Goal: Task Accomplishment & Management: Use online tool/utility

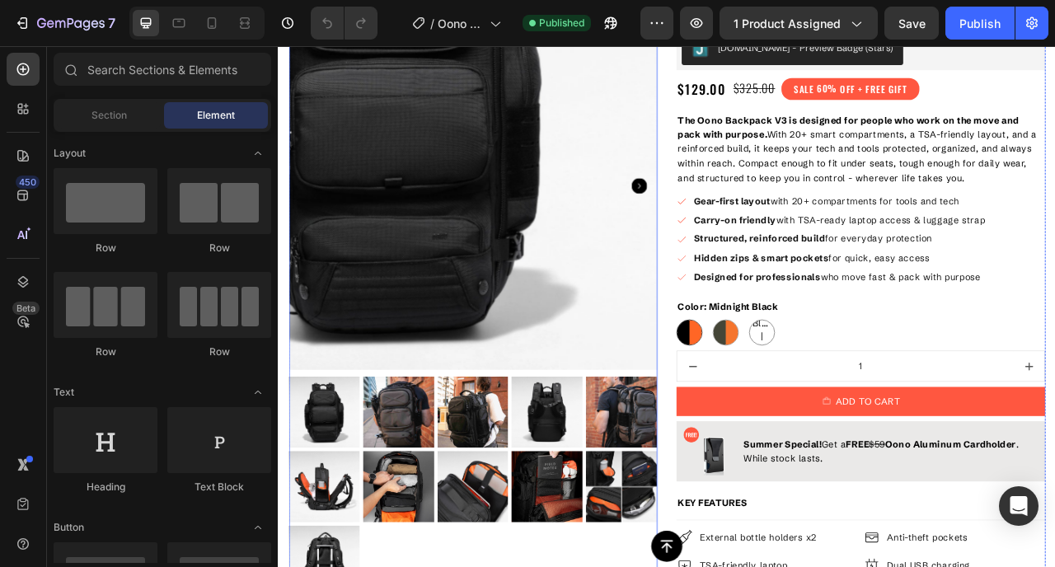
scroll to position [175, 0]
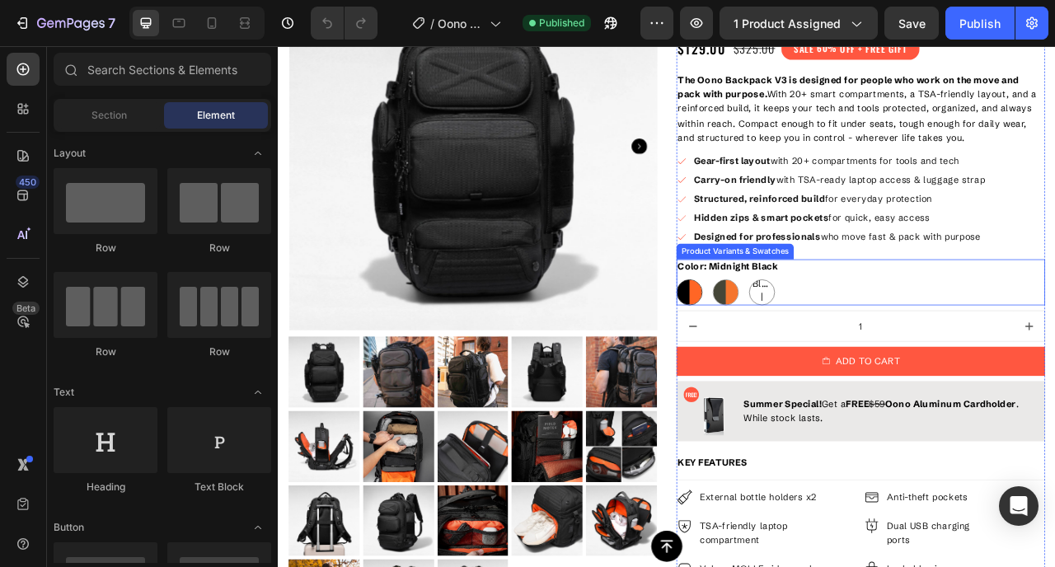
click at [892, 362] on span "Navy Blue | New Color!" at bounding box center [893, 364] width 31 height 81
click at [877, 343] on input "Navy Blue | New Color! Navy Blue | New Color! Navy Blue | New Color!" at bounding box center [876, 342] width 1 height 1
radio input "true"
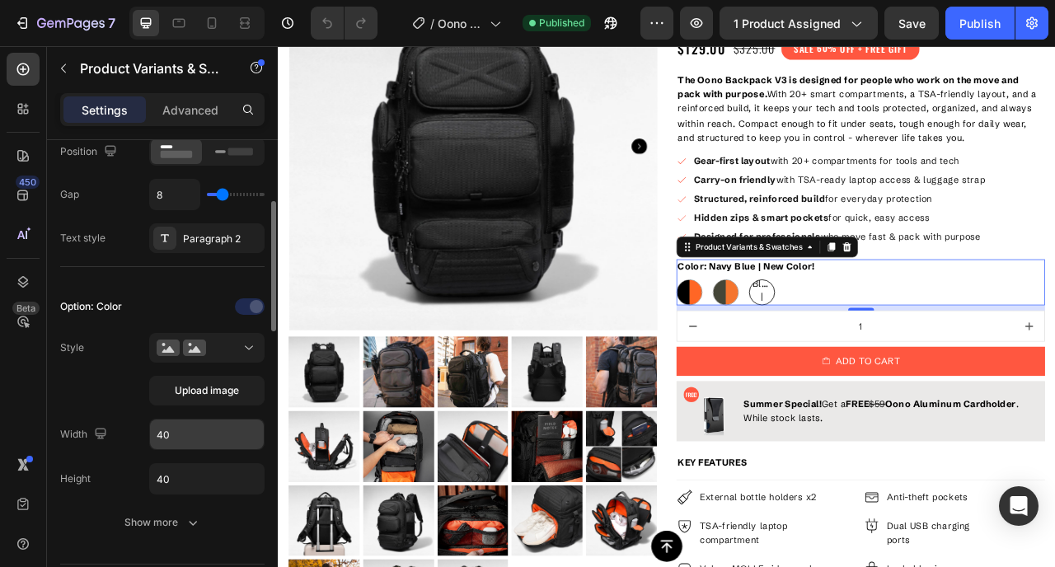
scroll to position [330, 0]
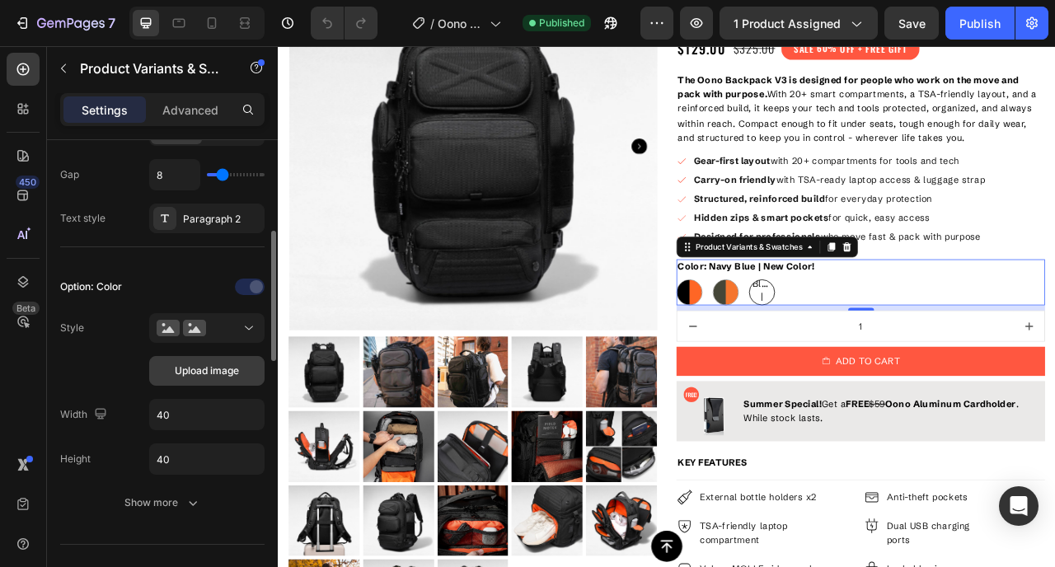
click at [193, 373] on span "Upload image" at bounding box center [207, 370] width 64 height 15
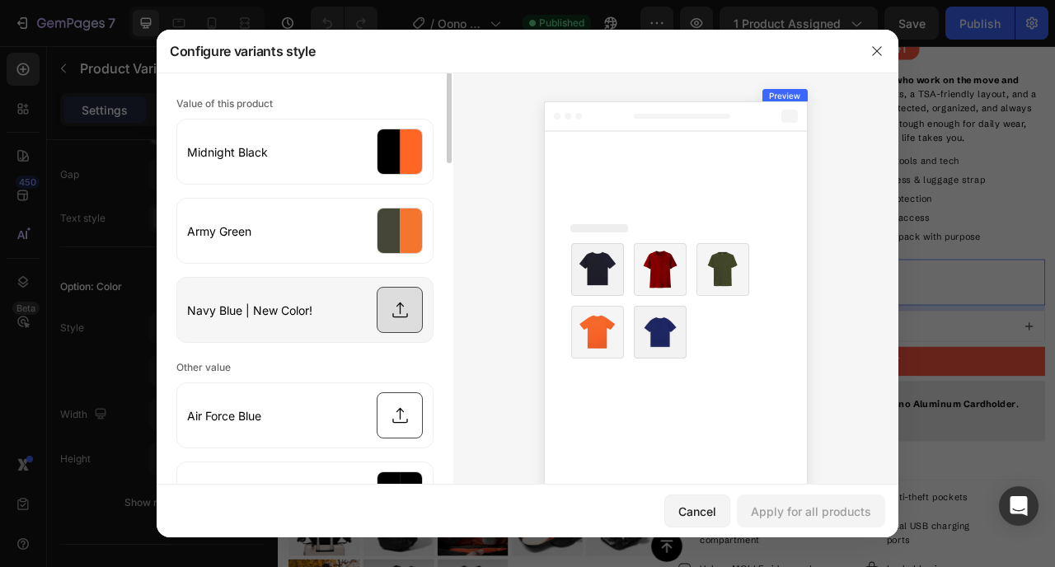
click at [398, 308] on input "file" at bounding box center [305, 310] width 256 height 64
click at [396, 299] on input "file" at bounding box center [305, 310] width 256 height 64
type input "C:\fakepath\navy-orange.jpg"
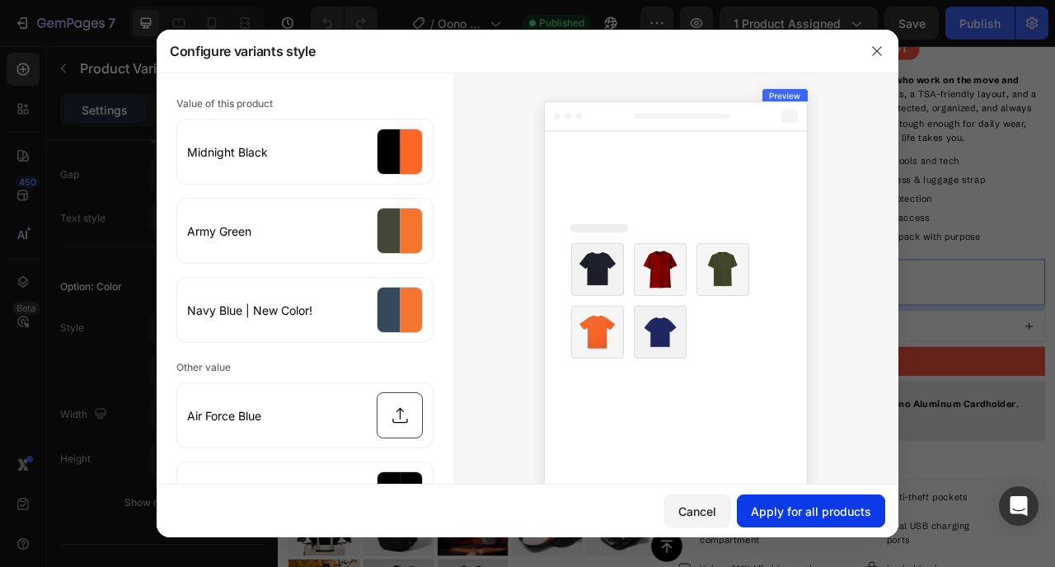
click at [771, 509] on div "Apply for all products" at bounding box center [811, 511] width 120 height 17
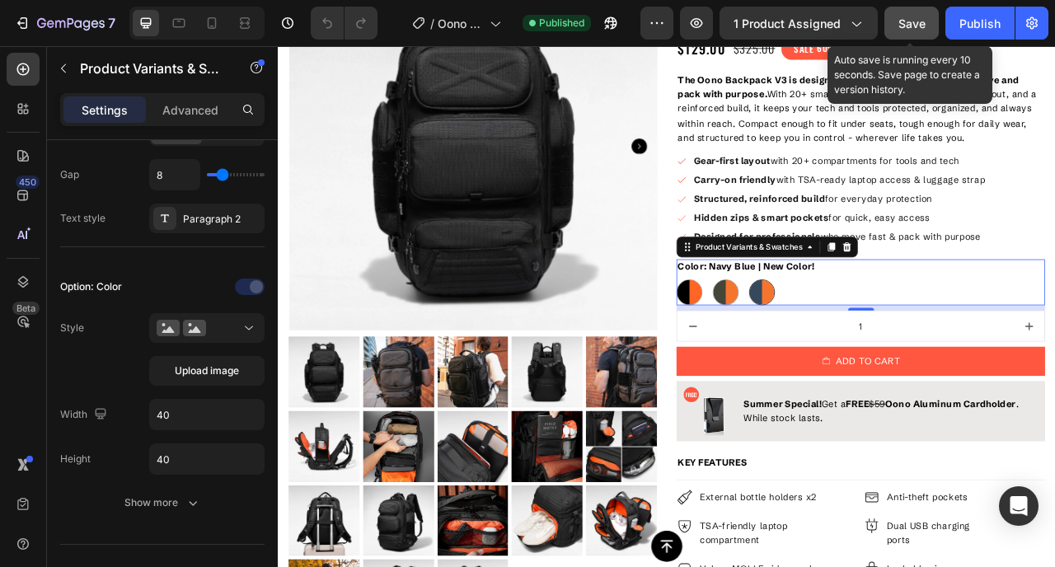
click at [913, 23] on span "Save" at bounding box center [911, 23] width 27 height 14
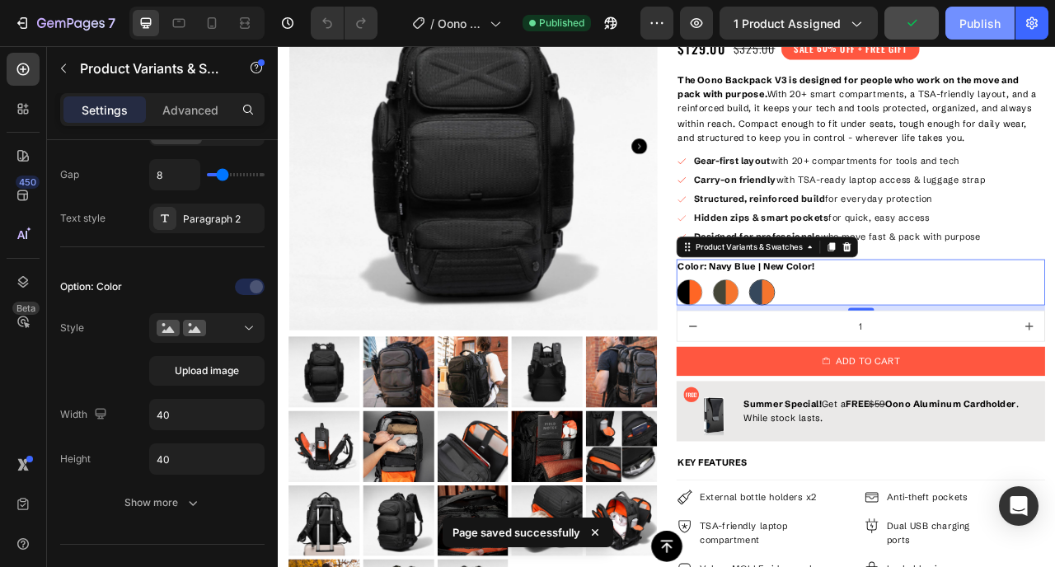
click at [980, 21] on div "Publish" at bounding box center [979, 23] width 41 height 17
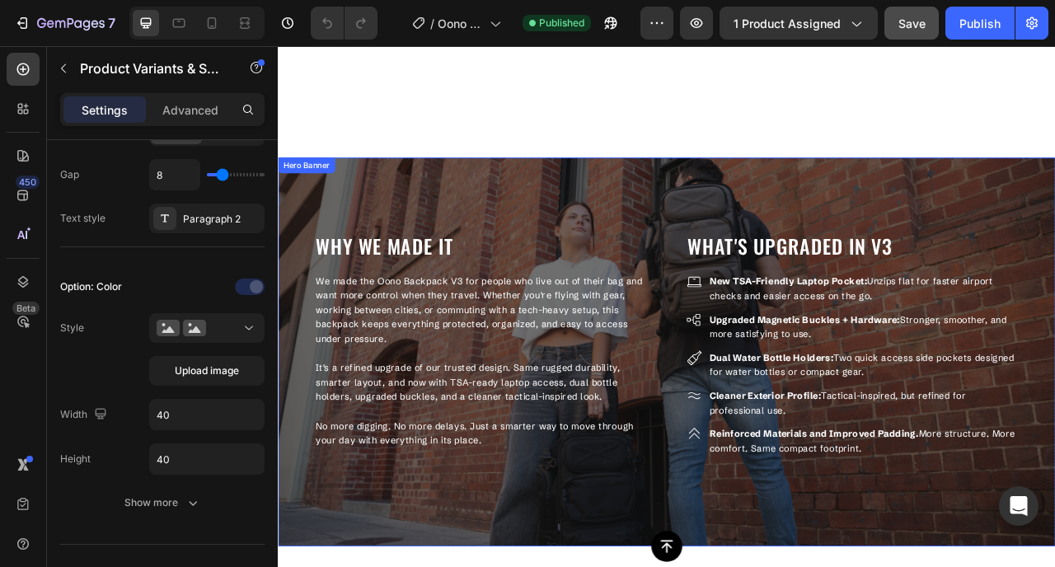
scroll to position [1419, 0]
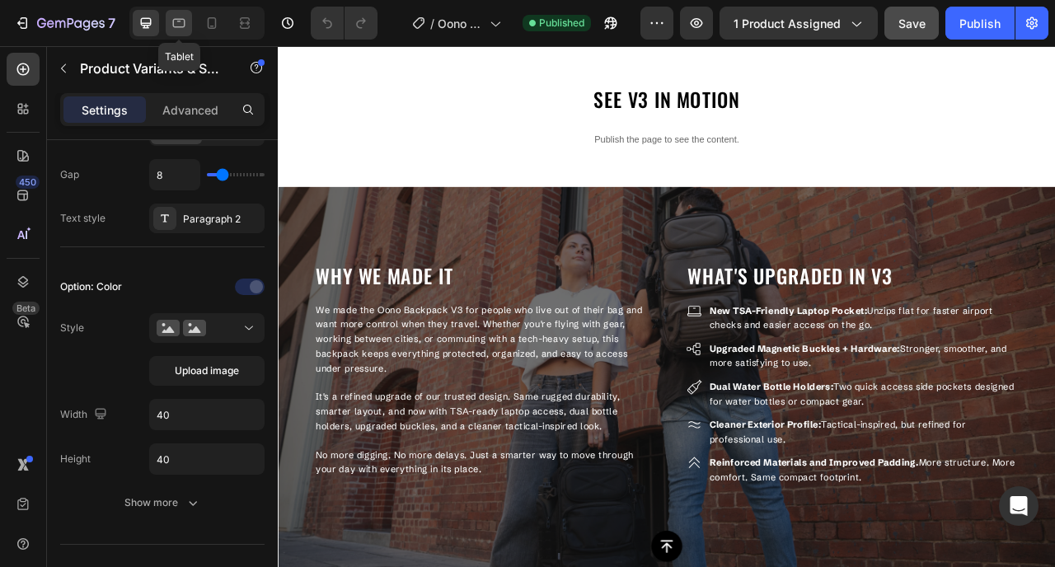
click at [182, 19] on icon at bounding box center [179, 23] width 12 height 9
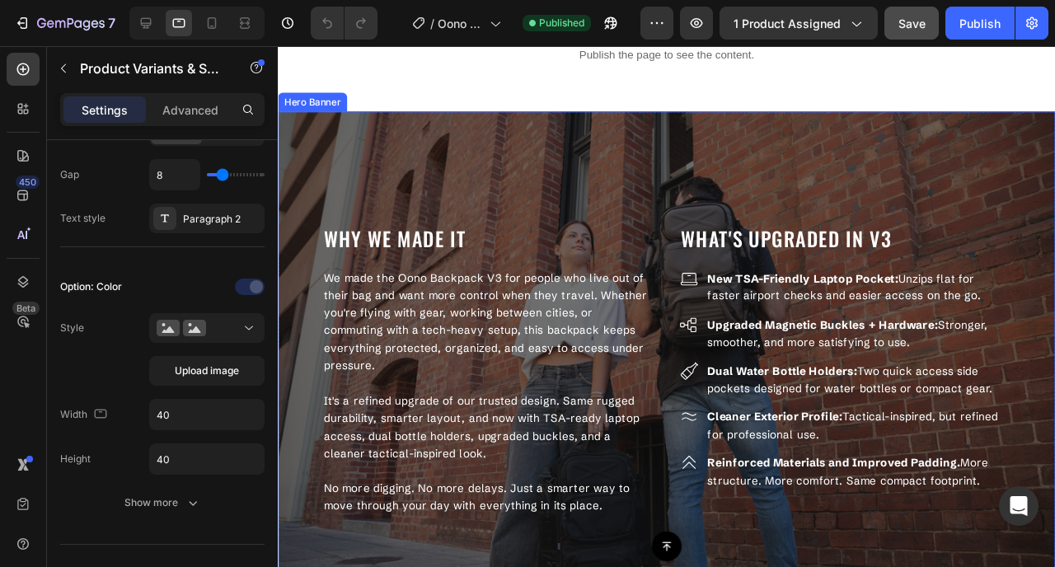
scroll to position [1630, 0]
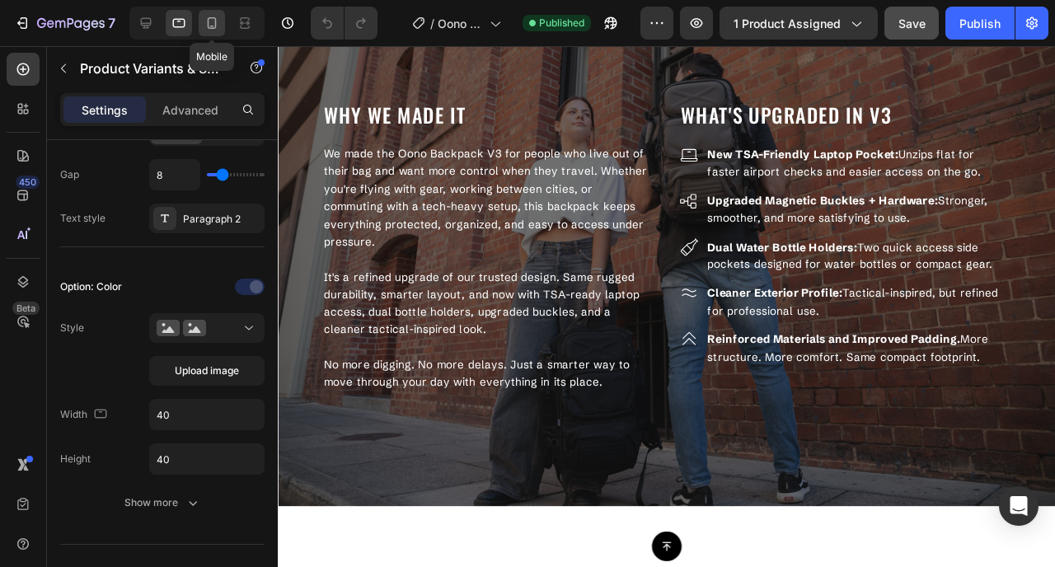
click at [207, 17] on icon at bounding box center [212, 23] width 16 height 16
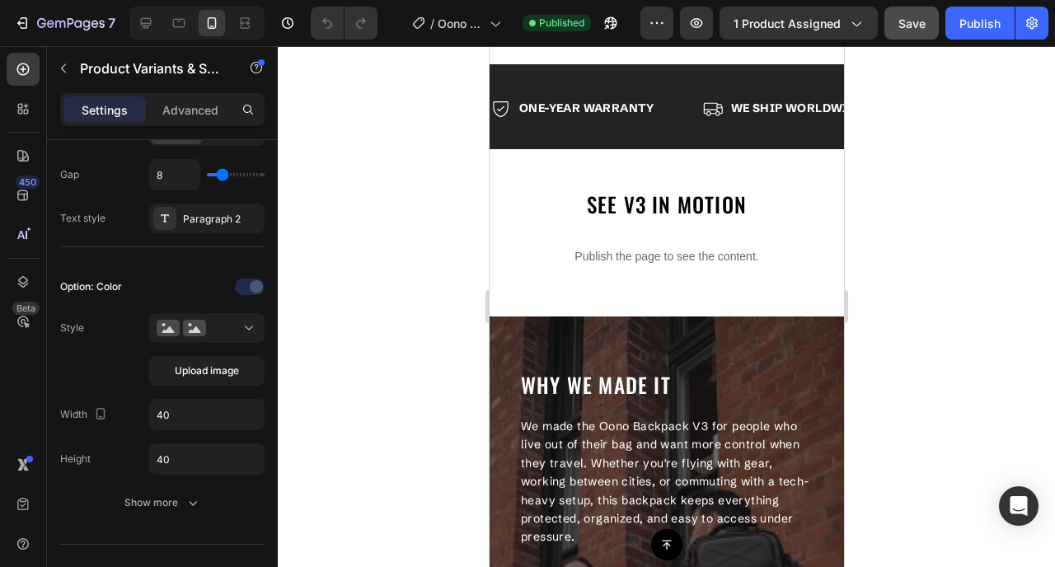
scroll to position [2166, 0]
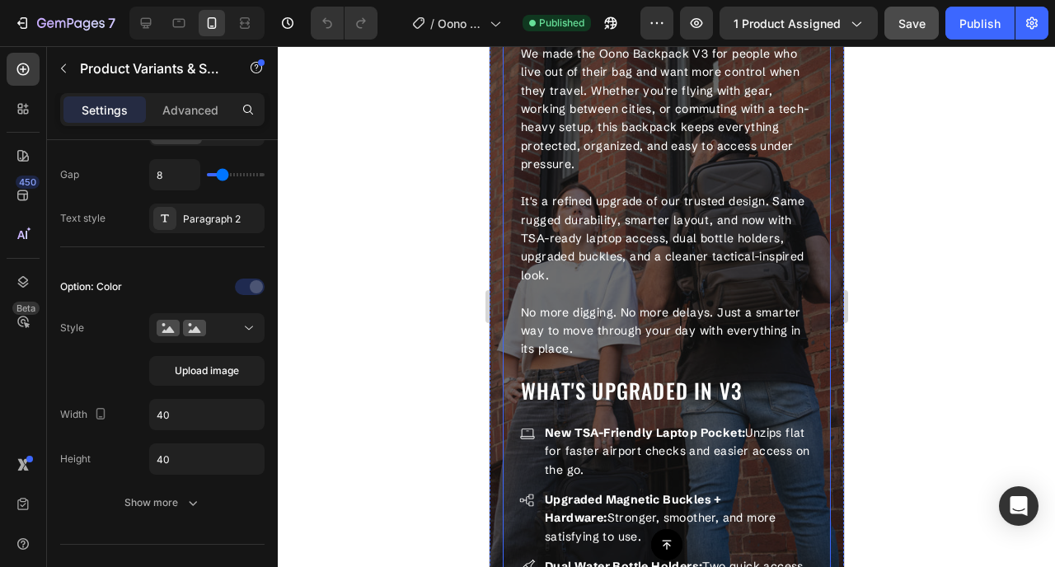
click at [504, 234] on div "Why We Made It Text block We made the Oono Backpack V3 for people who live out …" at bounding box center [666, 364] width 328 height 815
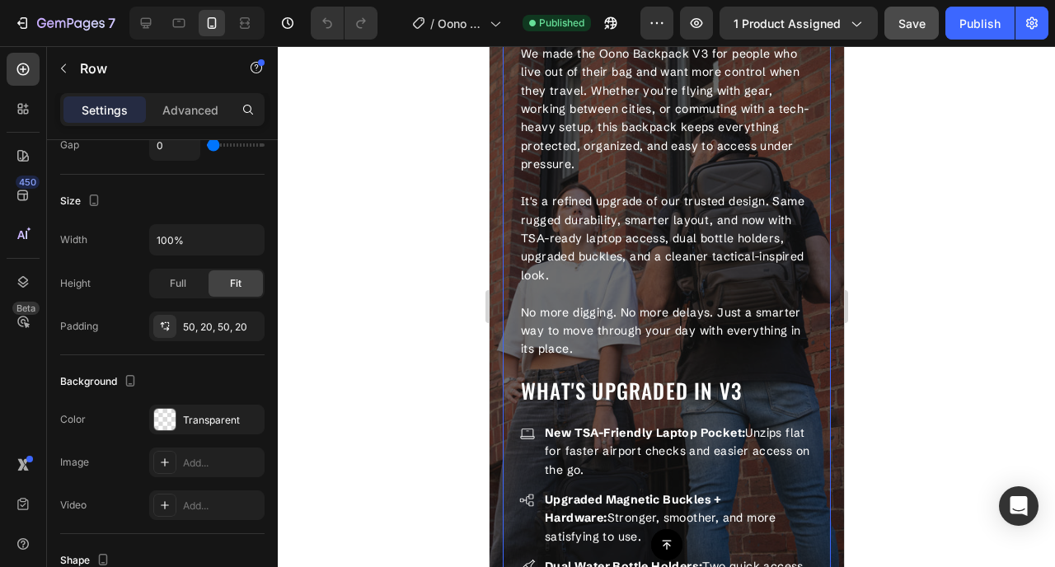
scroll to position [0, 0]
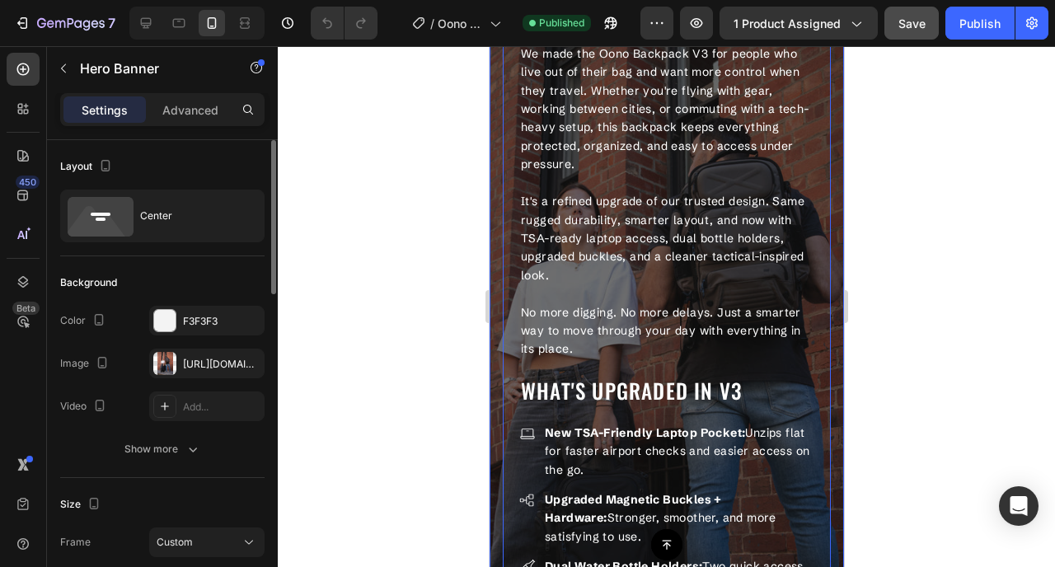
click at [495, 237] on div "Why We Made It Text block We made the Oono Backpack V3 for people who live out …" at bounding box center [666, 365] width 354 height 842
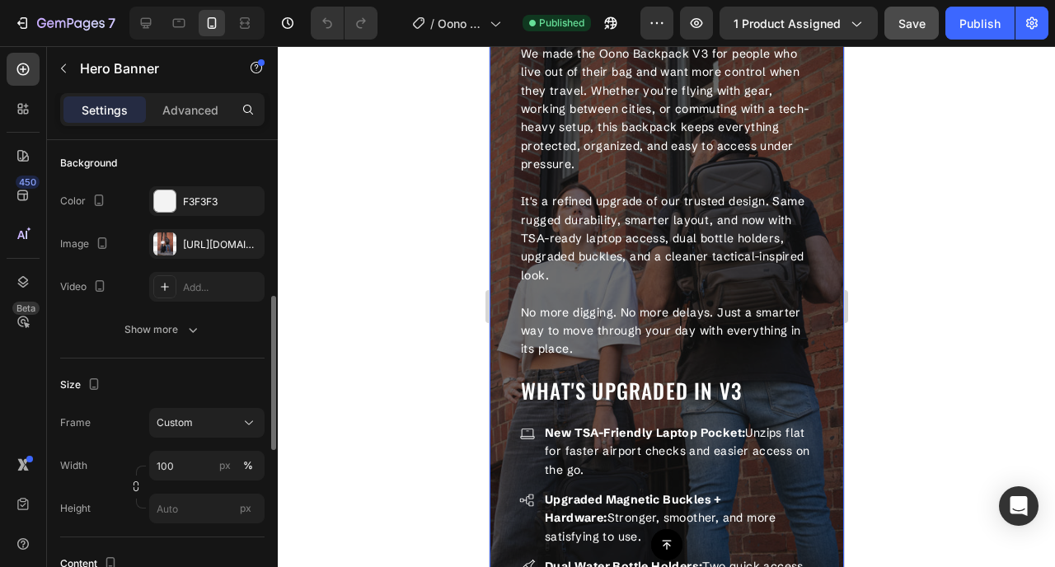
scroll to position [102, 0]
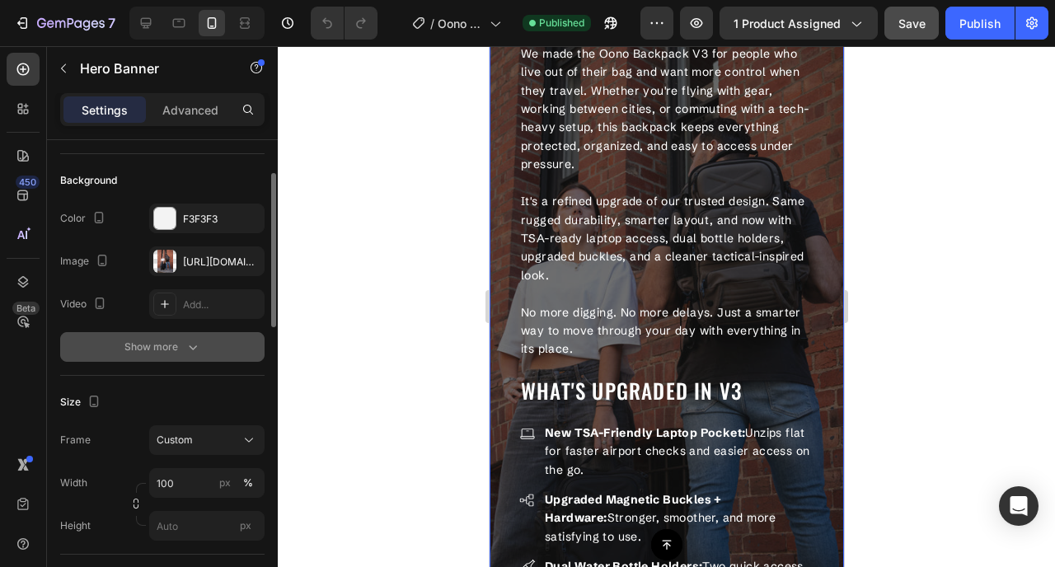
click at [194, 350] on icon "button" at bounding box center [193, 347] width 16 height 16
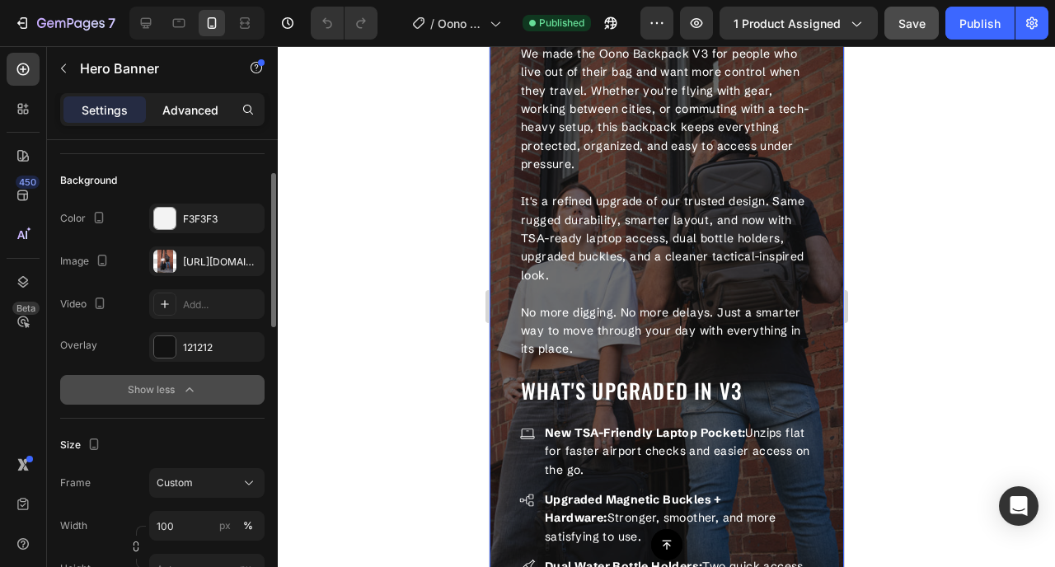
click at [198, 110] on p "Advanced" at bounding box center [190, 109] width 56 height 17
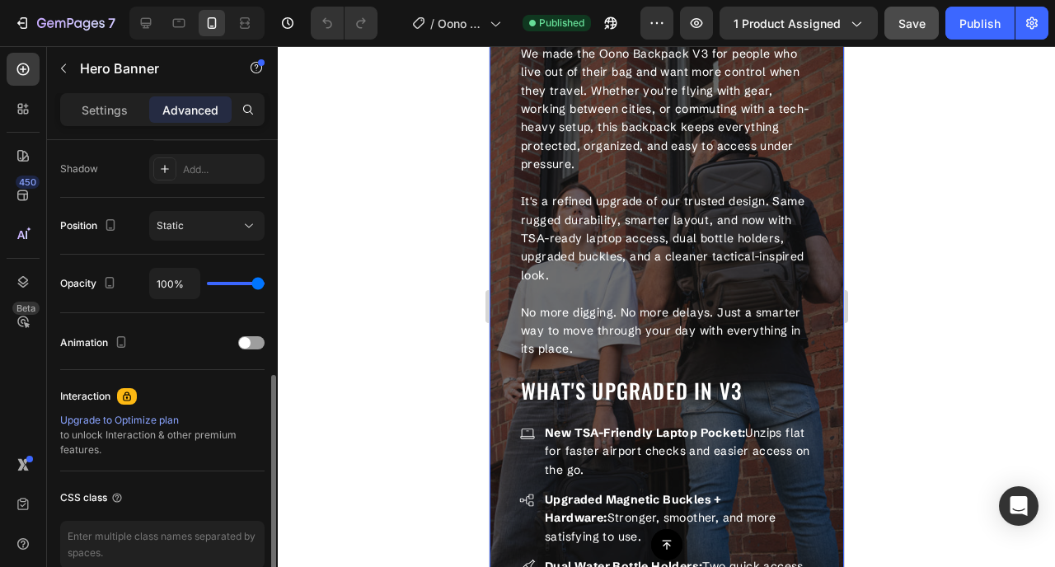
scroll to position [546, 0]
type input "99%"
type input "99"
type input "96%"
type input "96"
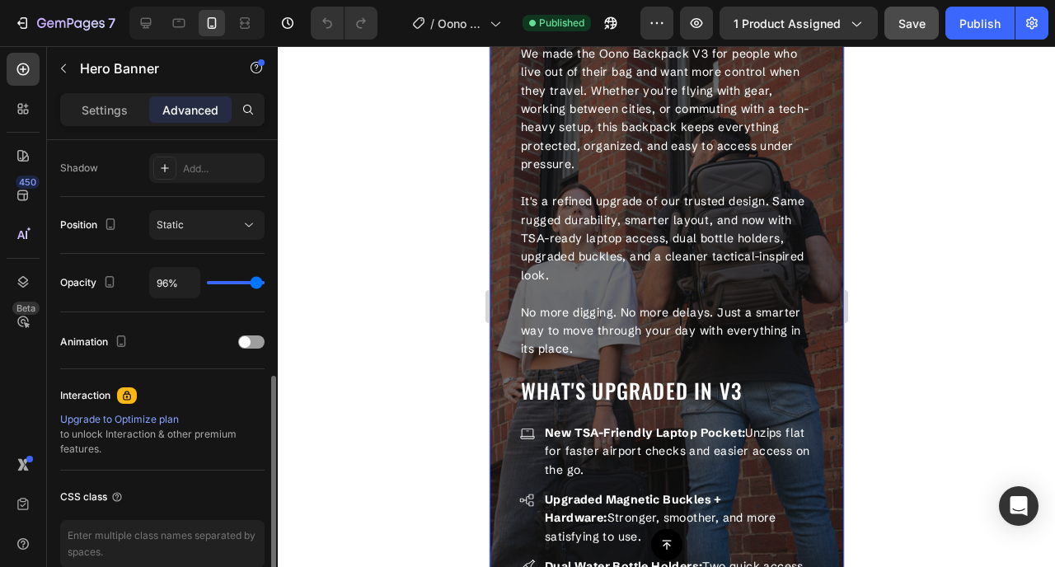
type input "91%"
type input "91"
type input "81%"
type input "81"
type input "67%"
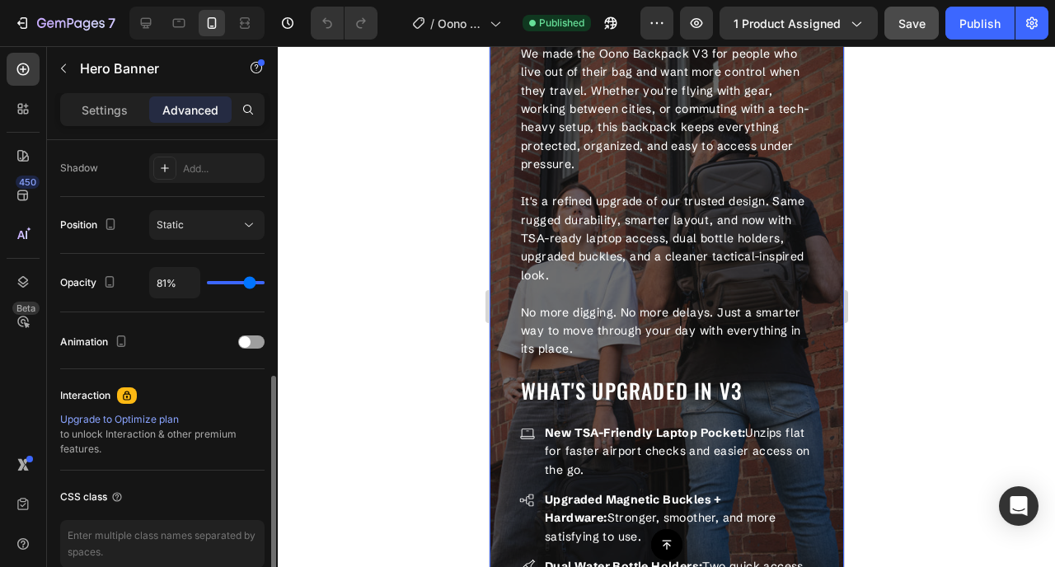
type input "67"
type input "53%"
type input "53"
type input "42%"
type input "42"
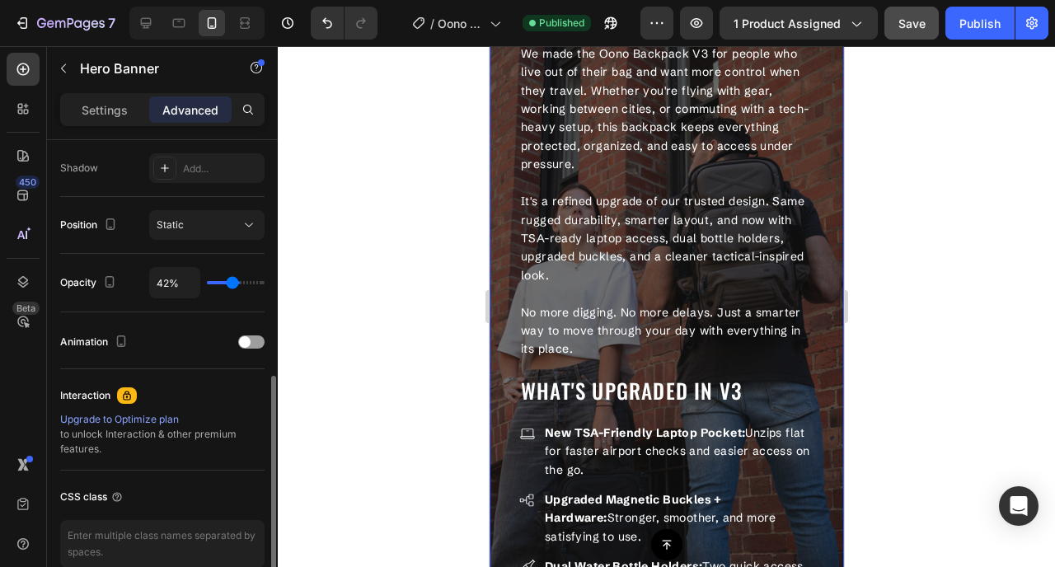
type input "34%"
type input "34"
type input "27%"
type input "27"
type input "23%"
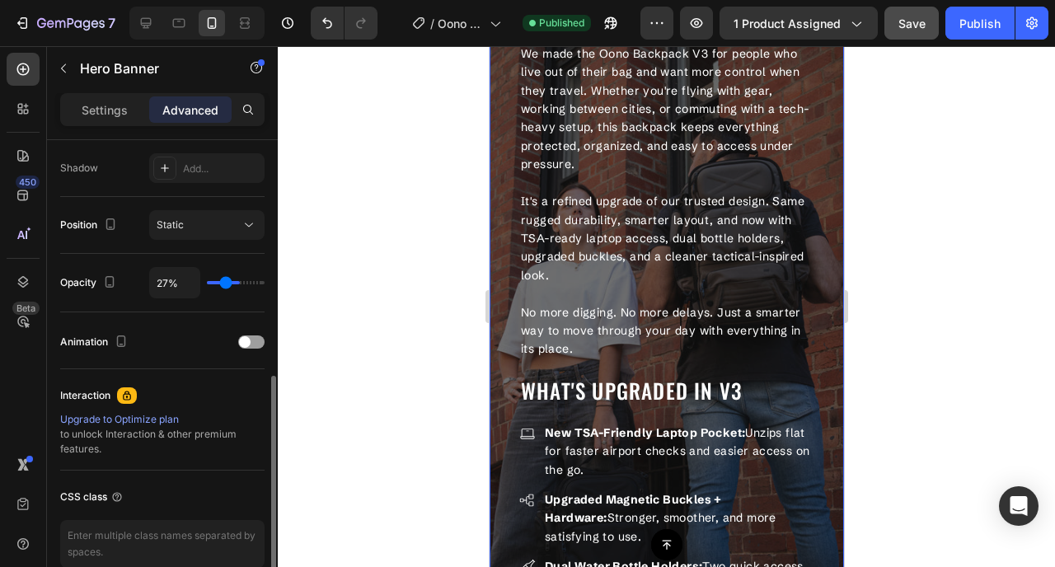
type input "23"
type input "21%"
type input "21"
type input "19%"
type input "19"
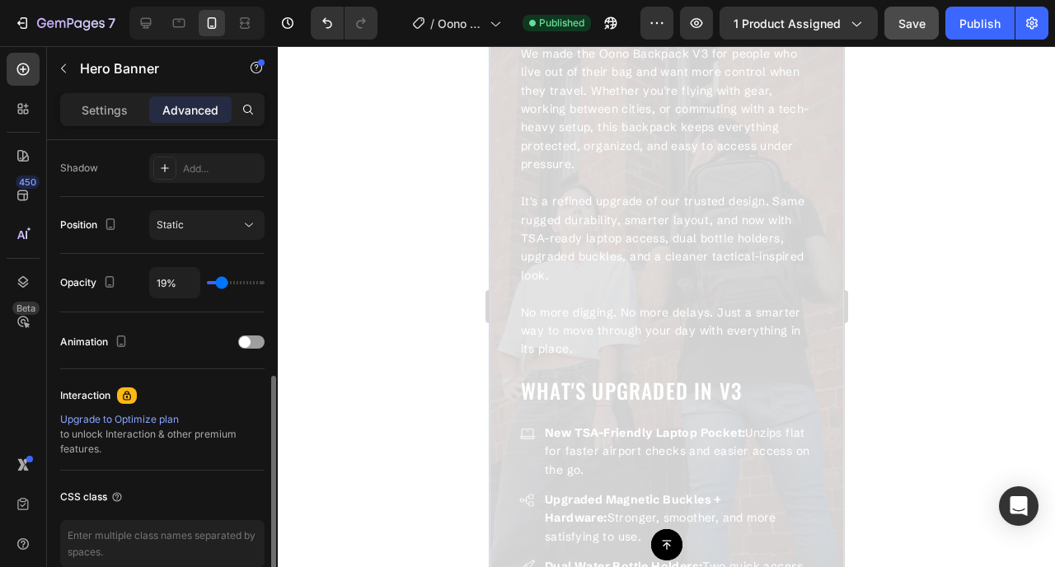
type input "57%"
type input "57"
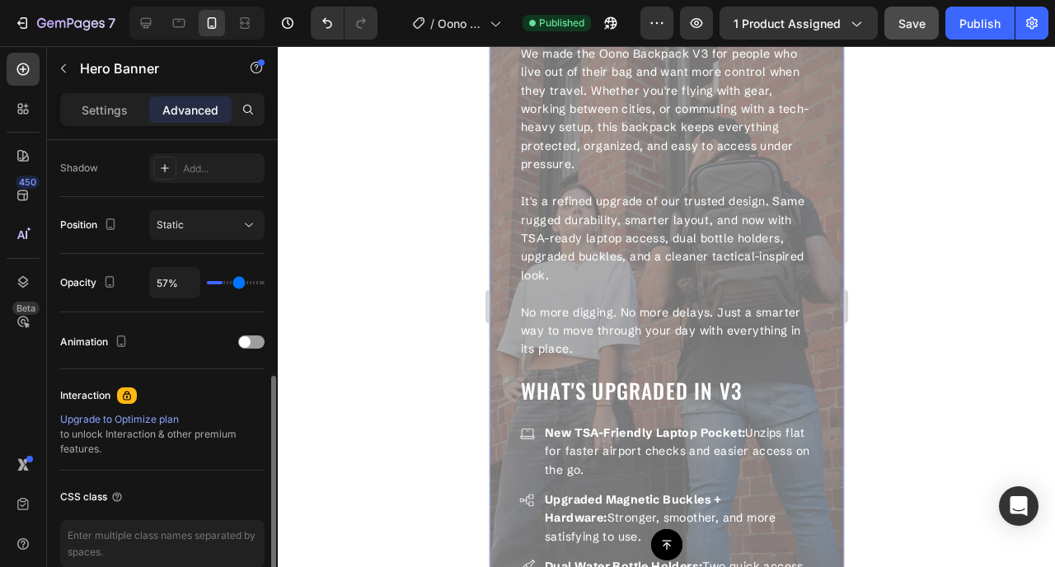
type input "80%"
type input "80"
type input "100%"
type input "100"
drag, startPoint x: 257, startPoint y: 283, endPoint x: 293, endPoint y: 293, distance: 37.0
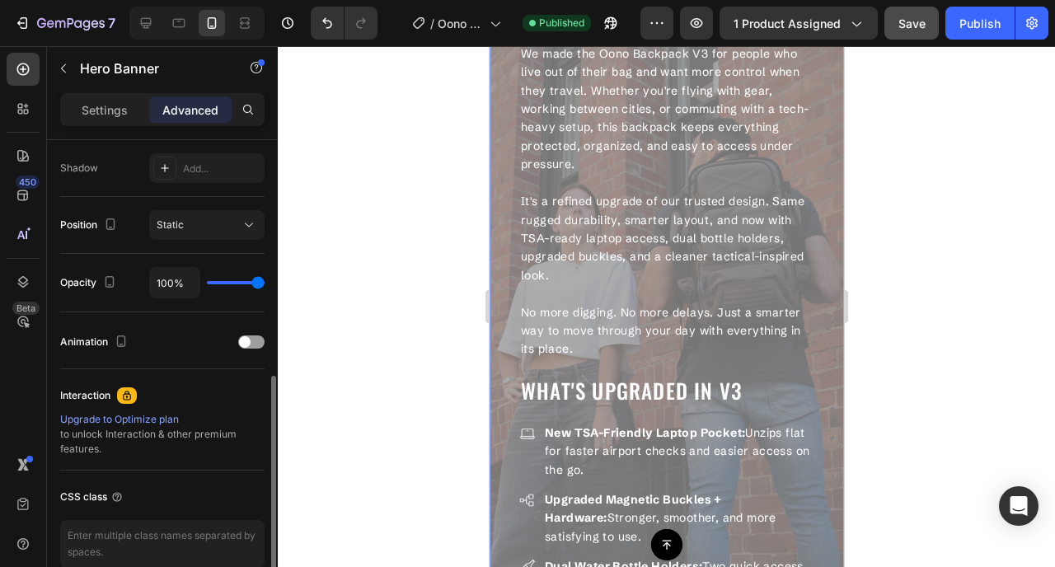
click at [265, 284] on input "range" at bounding box center [236, 282] width 58 height 3
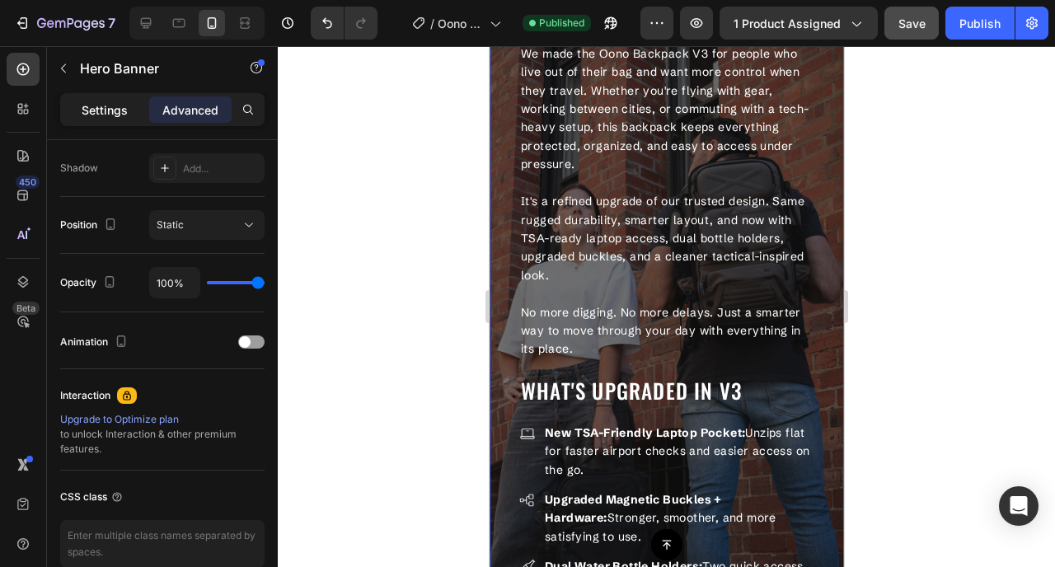
click at [115, 110] on p "Settings" at bounding box center [105, 109] width 46 height 17
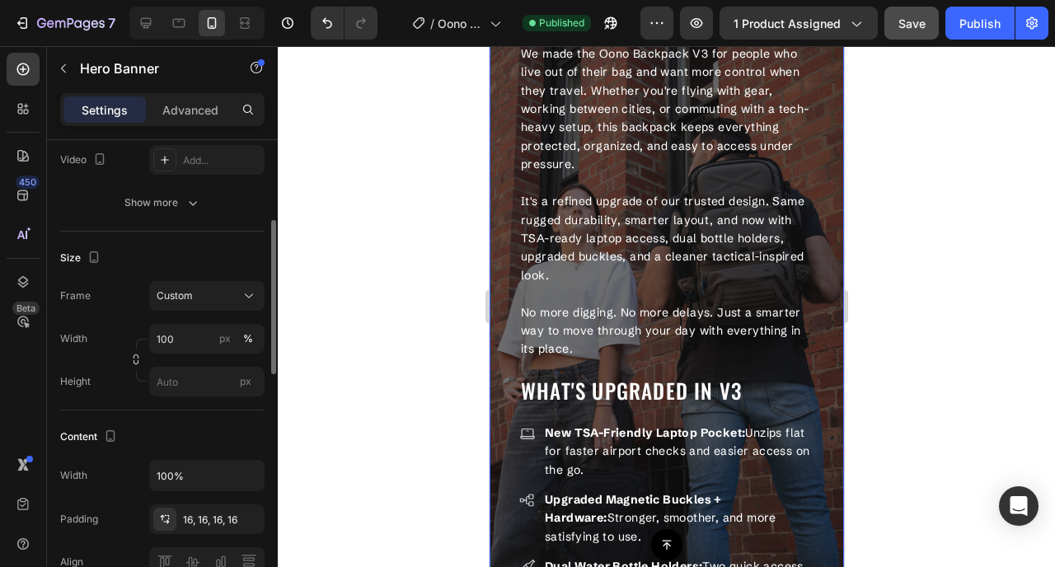
scroll to position [191, 0]
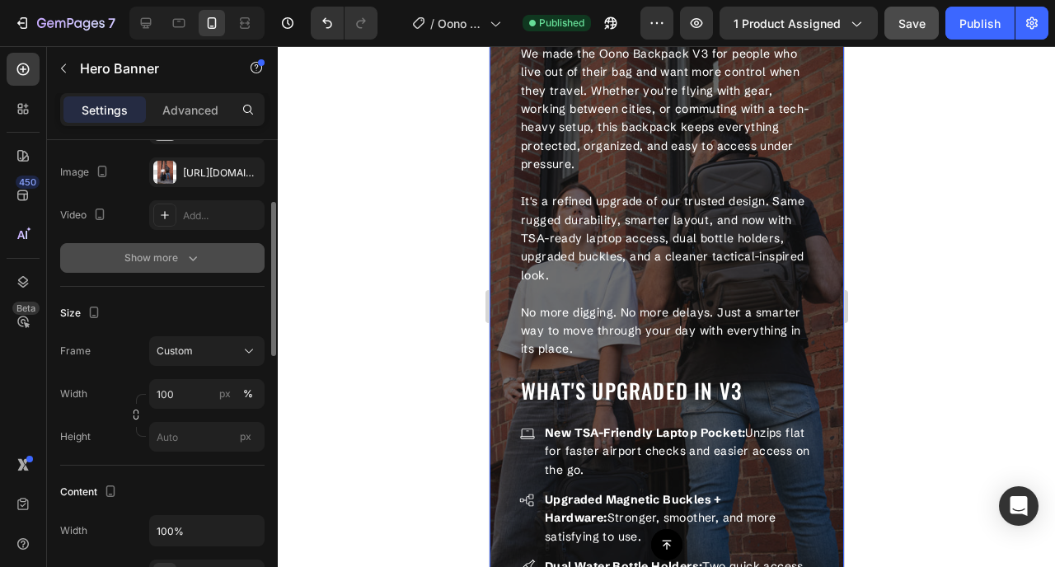
click at [198, 262] on icon "button" at bounding box center [193, 258] width 16 height 16
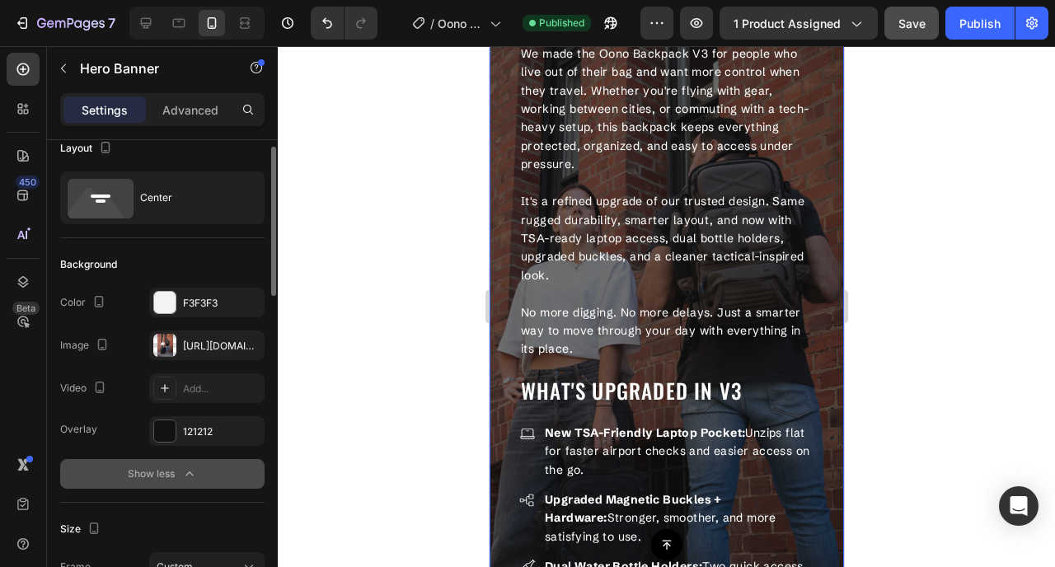
scroll to position [19, 0]
click at [495, 238] on div "Why We Made It Text block We made the Oono Backpack V3 for people who live out …" at bounding box center [666, 365] width 354 height 842
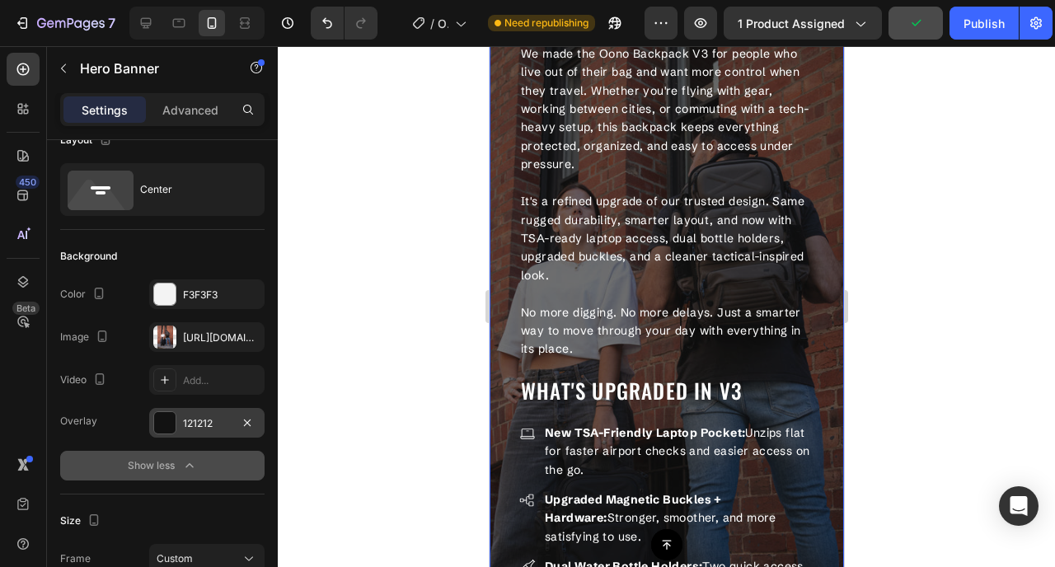
click at [169, 424] on div at bounding box center [164, 422] width 21 height 21
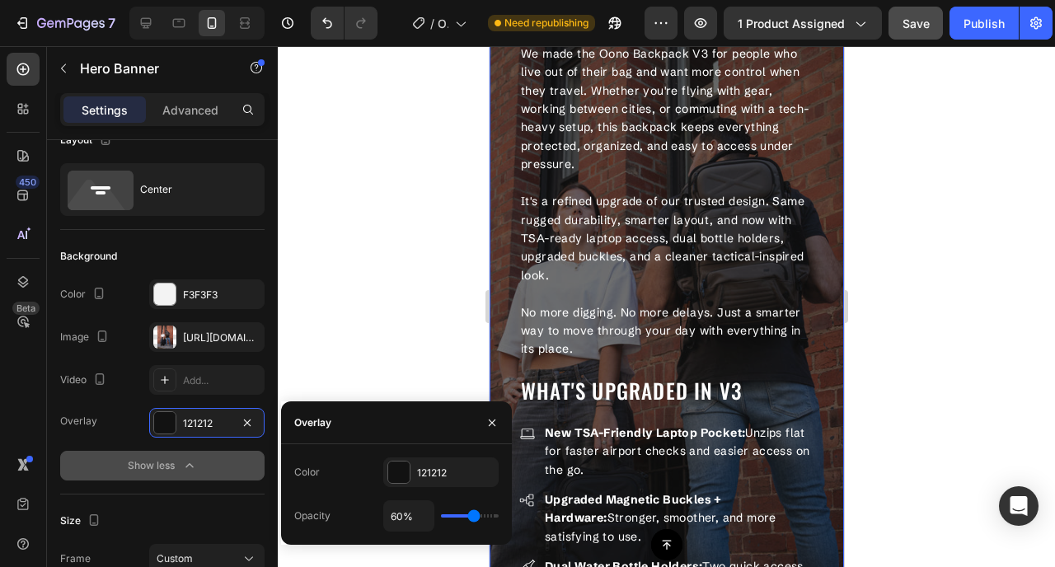
type input "53%"
type input "53"
type input "51%"
type input "51"
type input "49%"
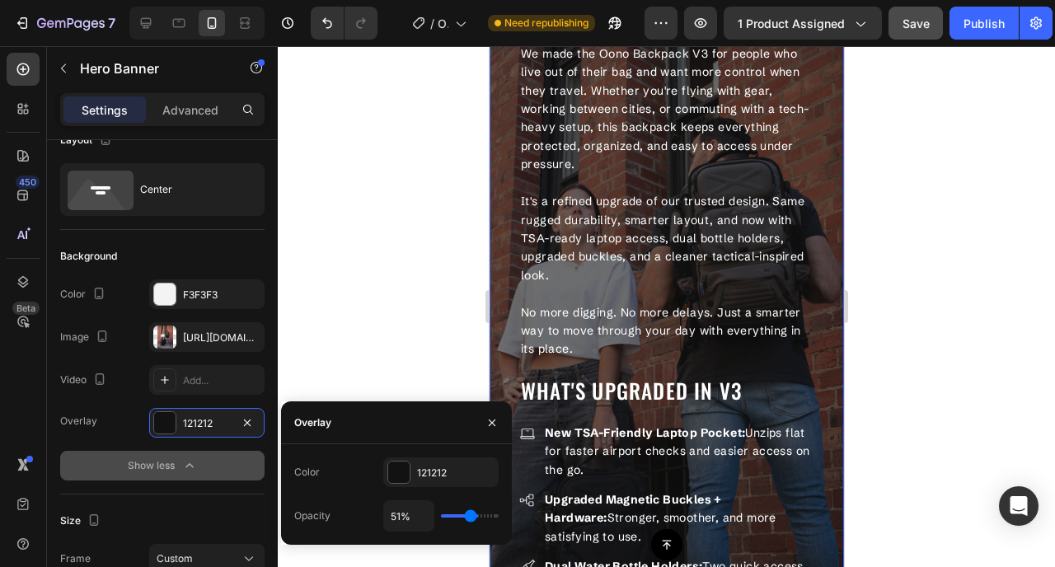
type input "49"
type input "46%"
type input "46"
type input "43%"
type input "43"
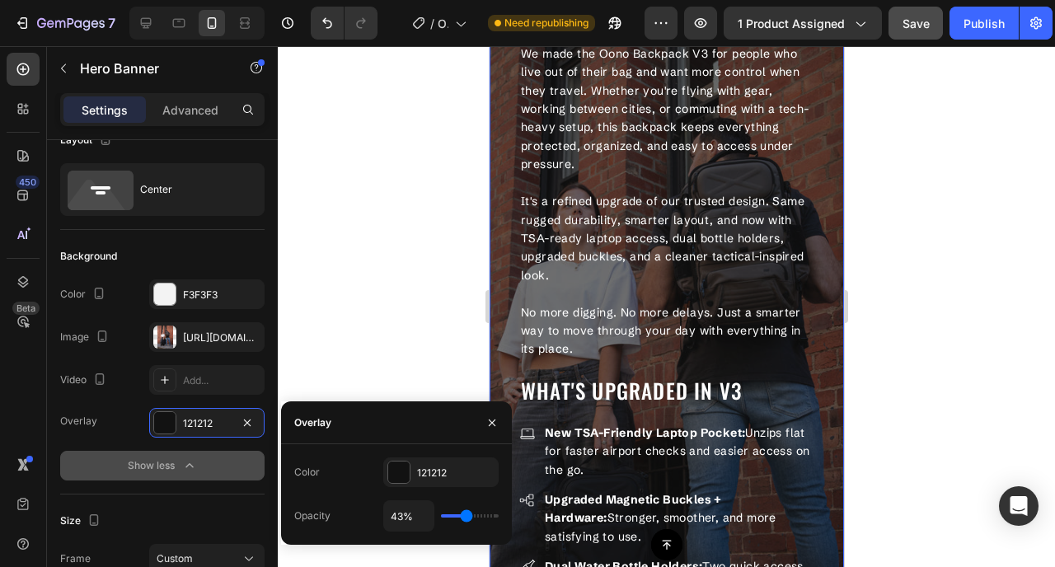
type input "40%"
type input "40"
type input "38%"
type input "38"
type input "35%"
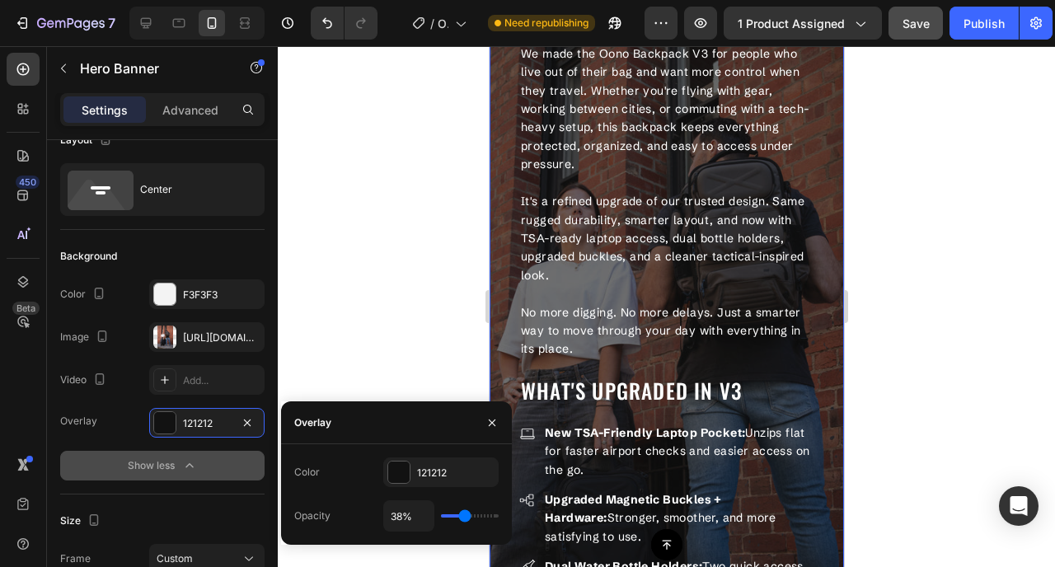
type input "35"
type input "32%"
type input "32"
type input "31%"
type input "31"
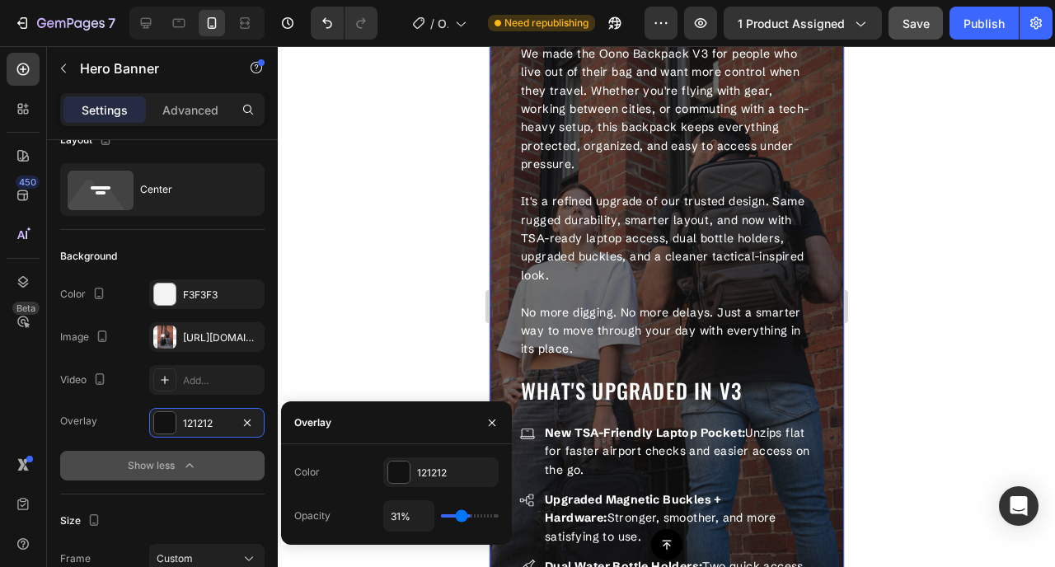
type input "29%"
type input "29"
type input "28%"
type input "28"
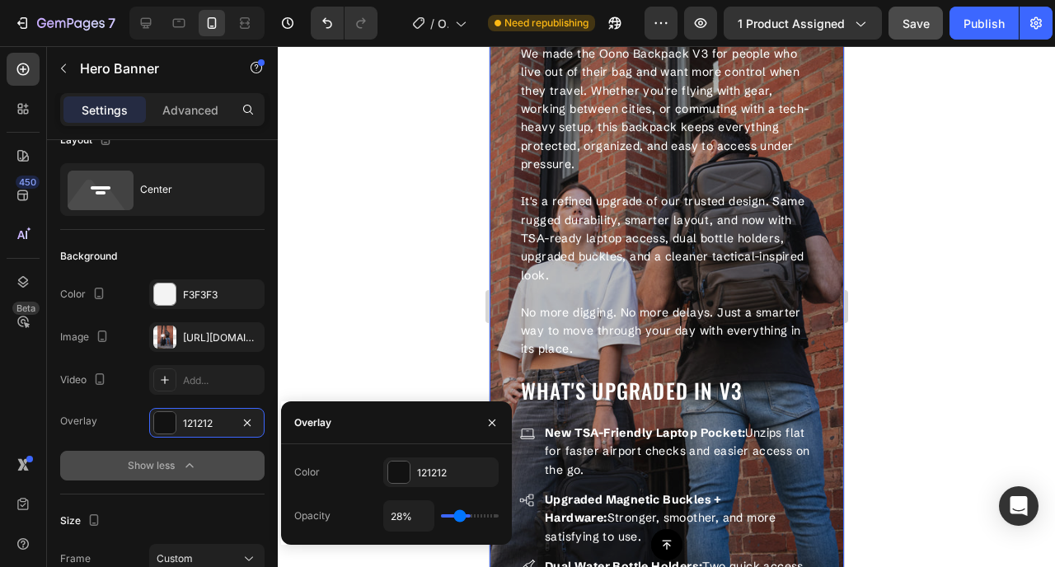
type input "27%"
type input "27"
type input "26%"
type input "26"
type input "24%"
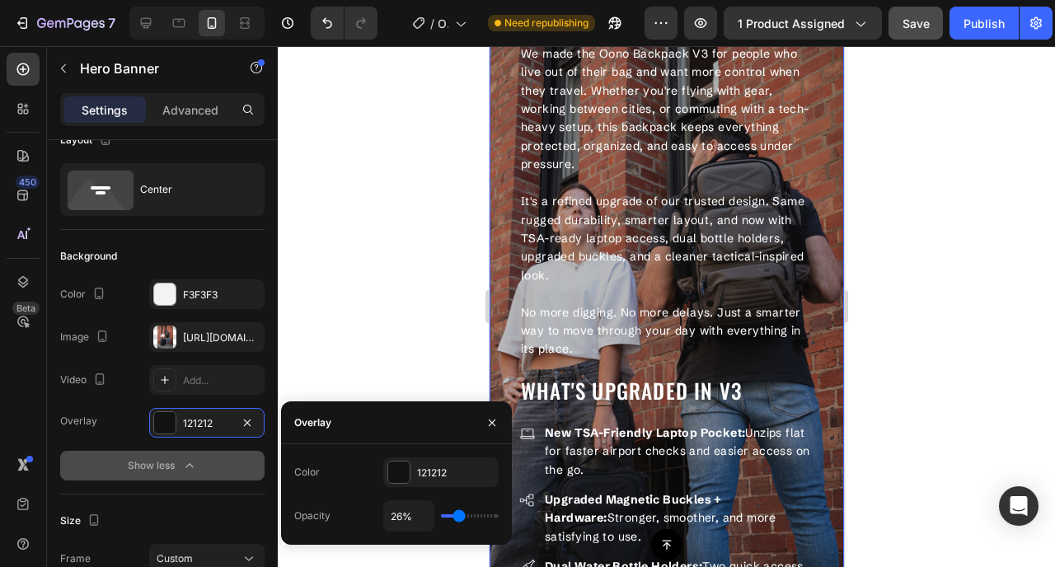
type input "24"
type input "20%"
type input "20"
type input "15%"
type input "15"
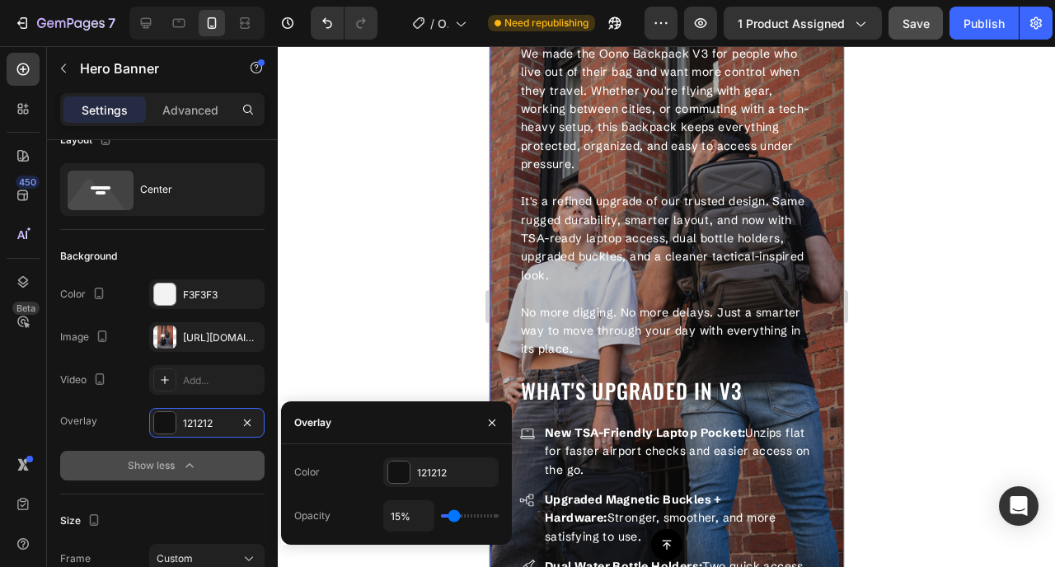
type input "11%"
type input "11"
type input "7%"
type input "7"
type input "5%"
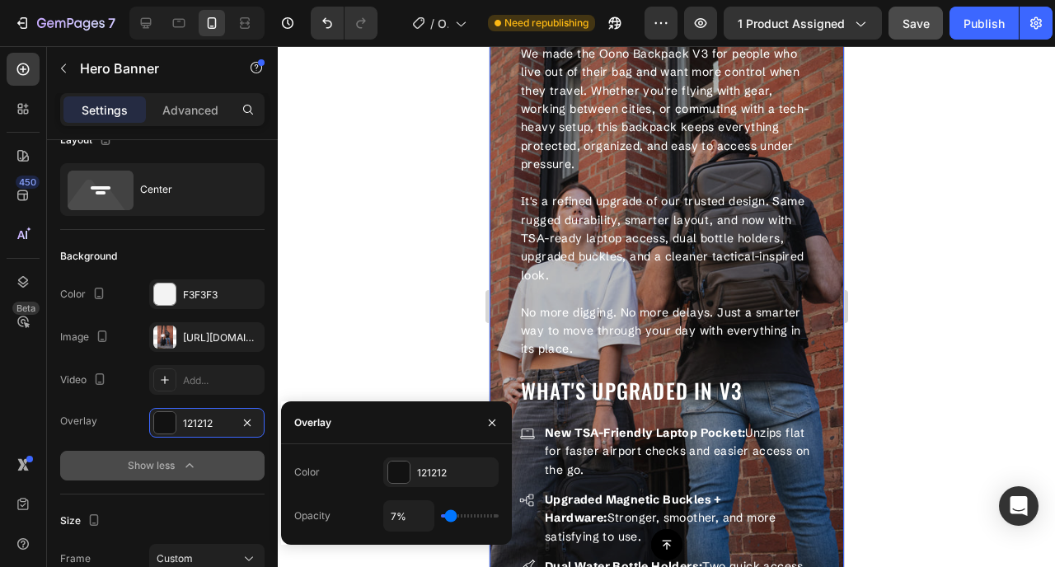
type input "5"
type input "4%"
type input "4"
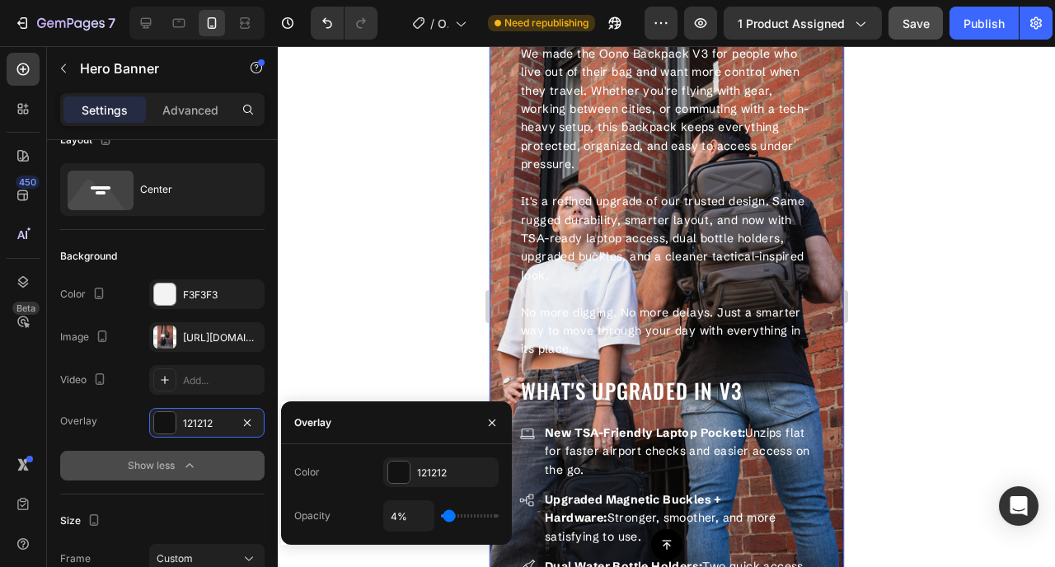
type input "6%"
type input "6"
type input "8%"
type input "8"
type input "11%"
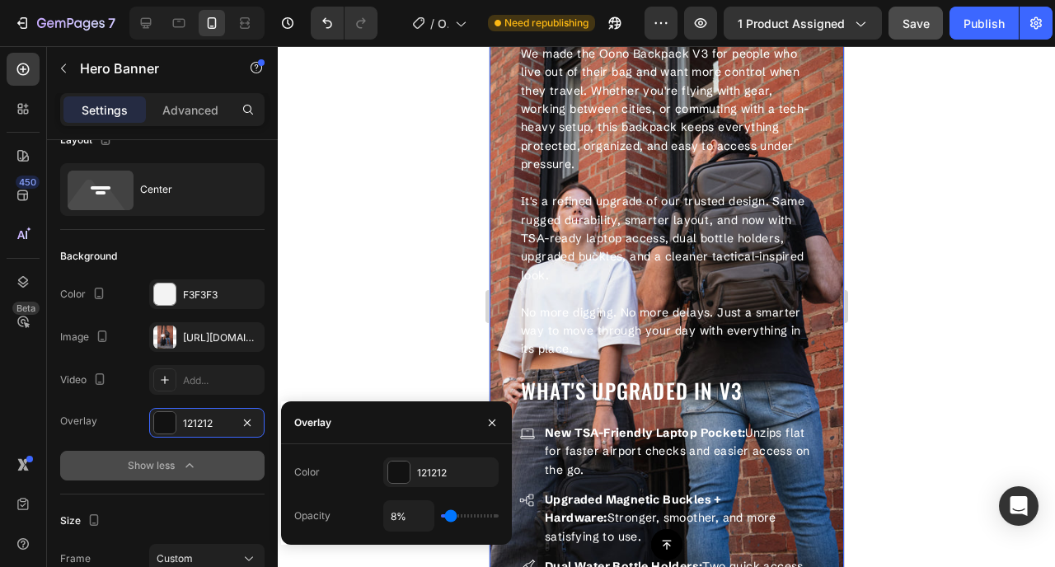
type input "11"
type input "14%"
type input "14"
type input "17%"
type input "17"
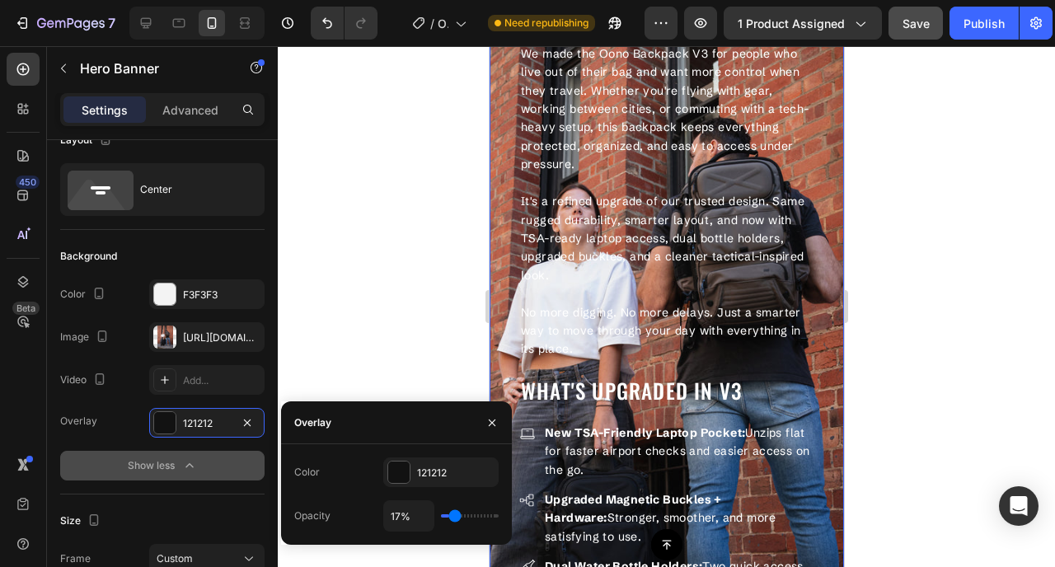
type input "19%"
type input "19"
type input "21%"
type input "21"
type input "22%"
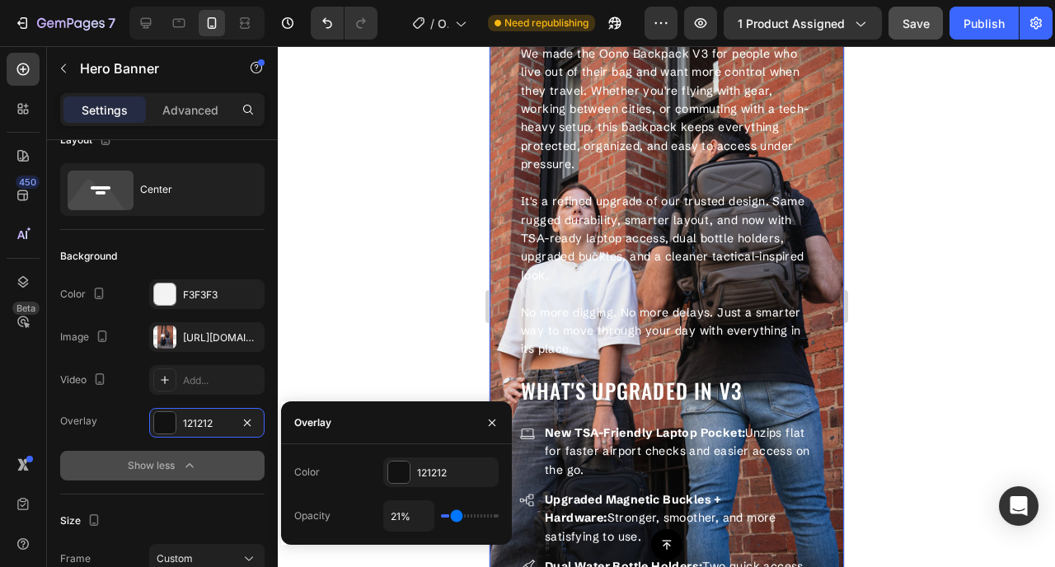
type input "22"
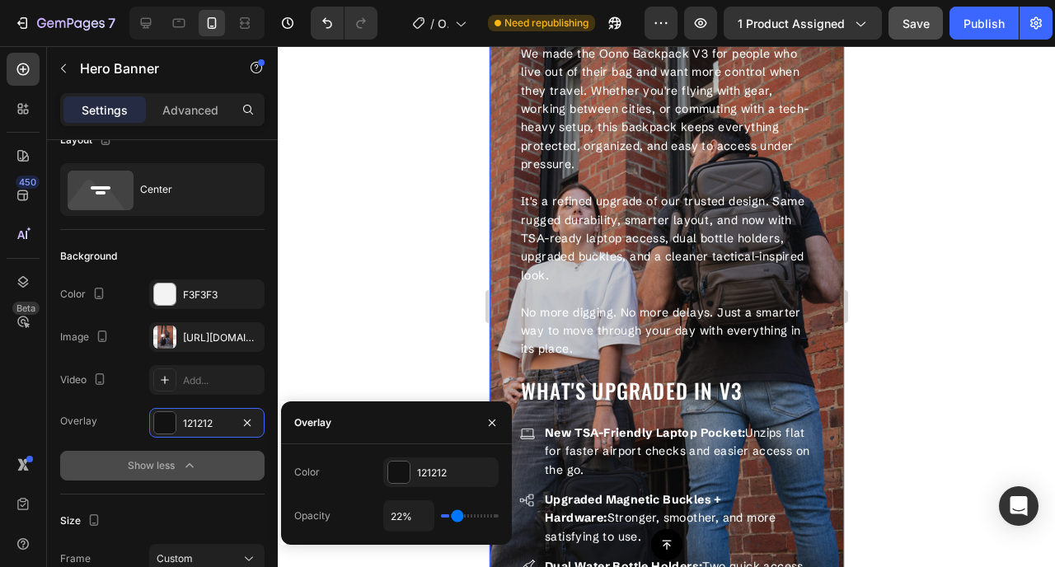
type input "23%"
type input "23"
type input "24%"
type input "24"
type input "25%"
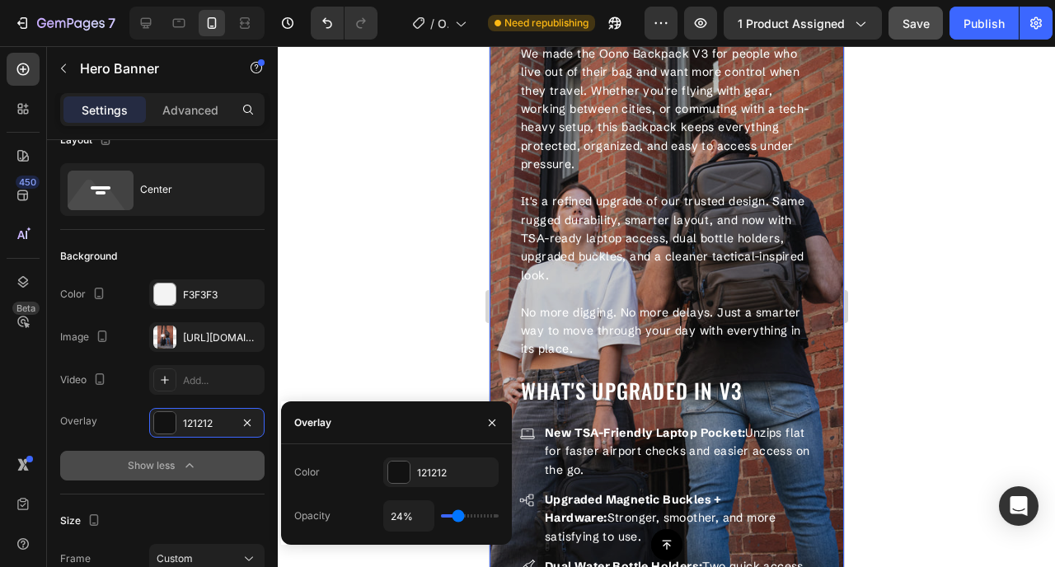
type input "25"
type input "29%"
type input "29"
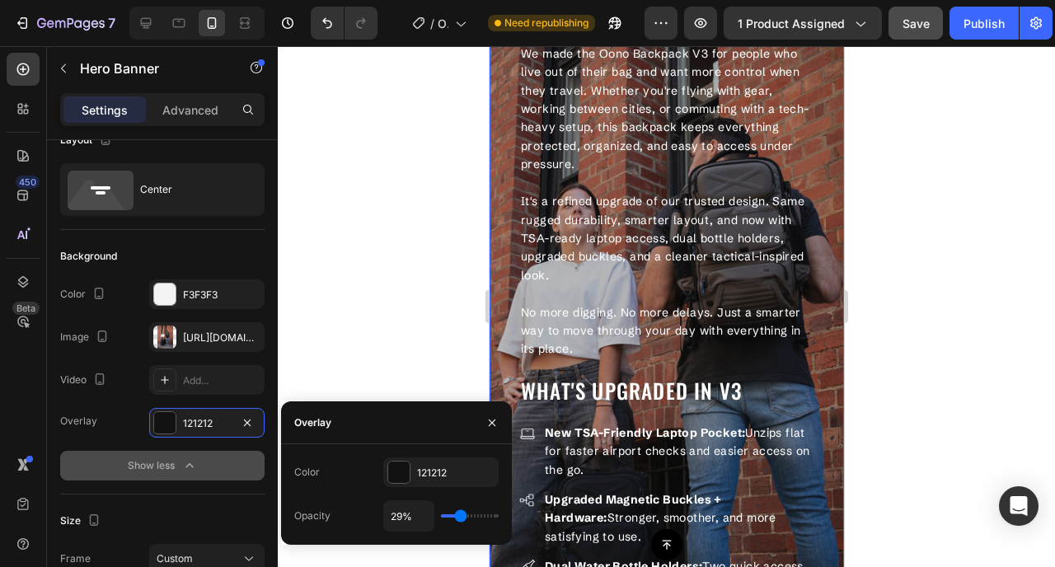
type input "33%"
type input "33"
type input "38%"
type input "38"
type input "45%"
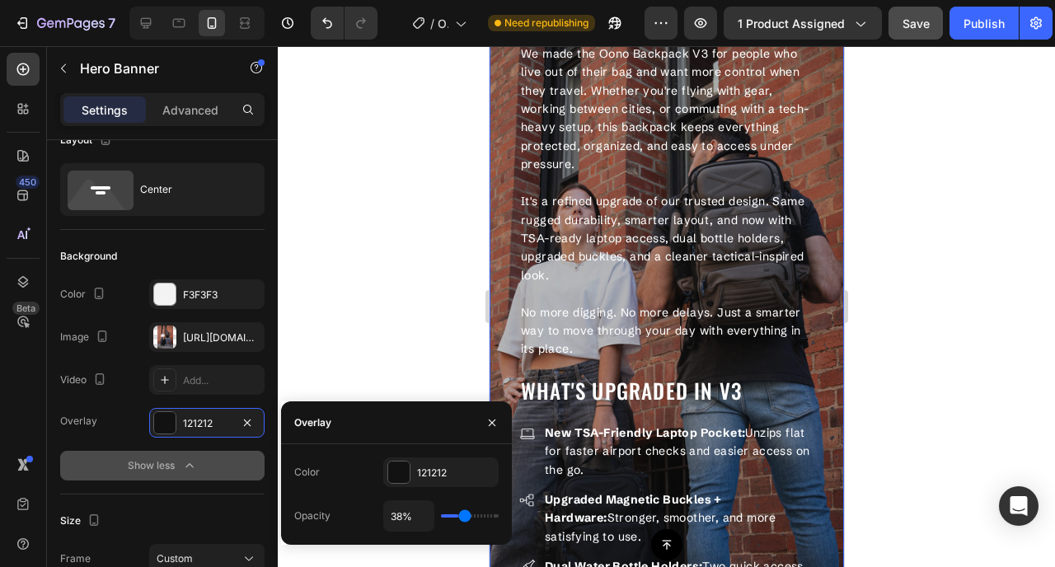
type input "45"
type input "51%"
type input "51"
type input "55%"
type input "55"
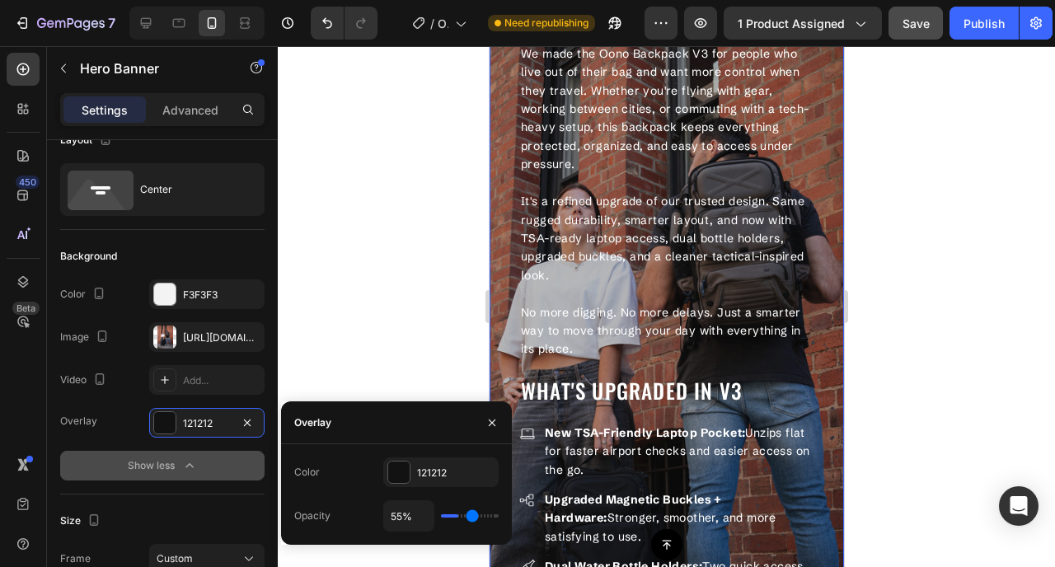
type input "58%"
type input "58"
type input "59%"
type input "59"
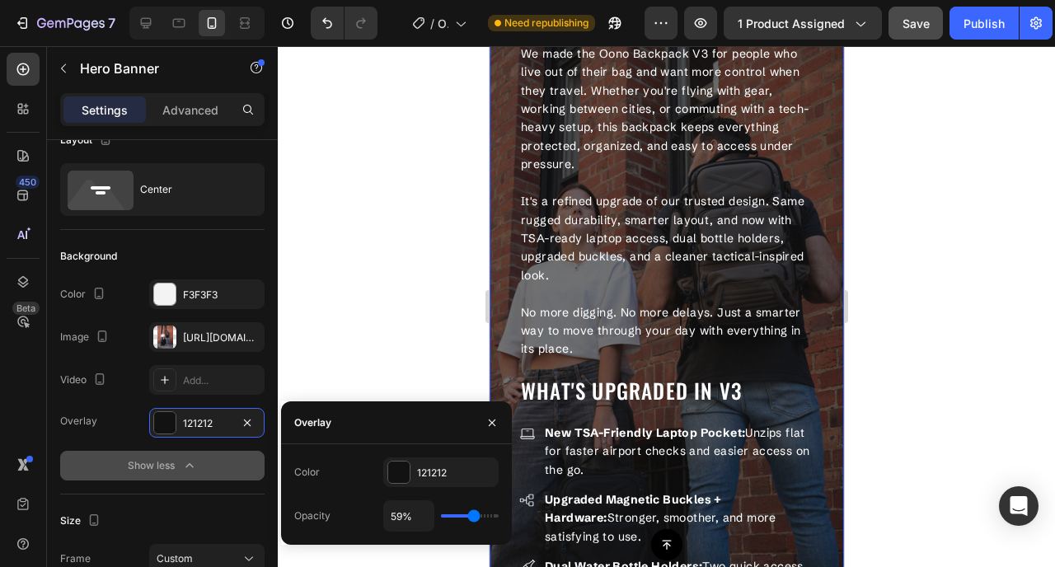
type input "60%"
type input "60"
type input "59%"
type input "59"
type input "58%"
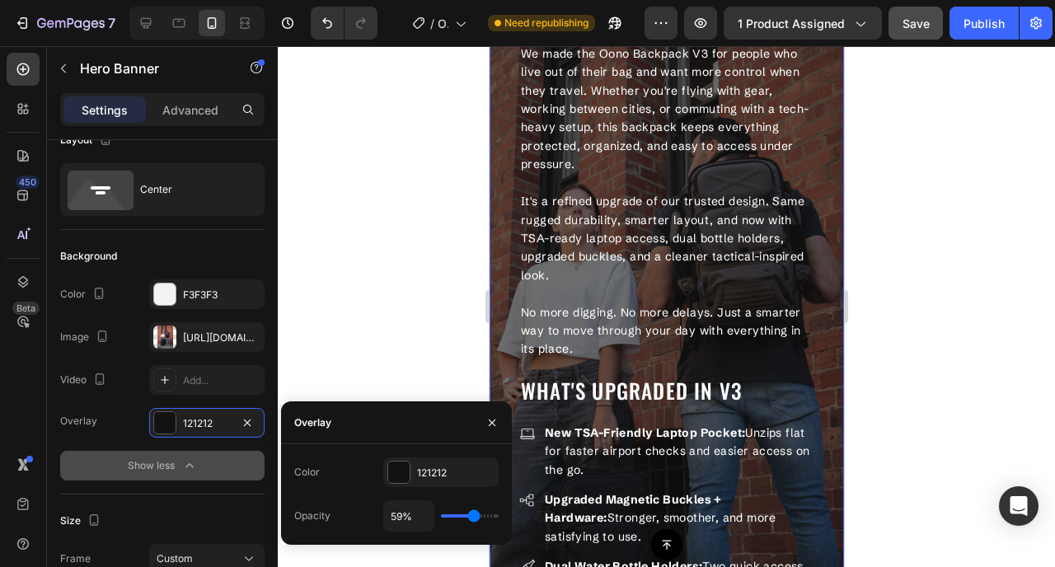
type input "58"
type input "57%"
type input "57"
type input "56%"
type input "56"
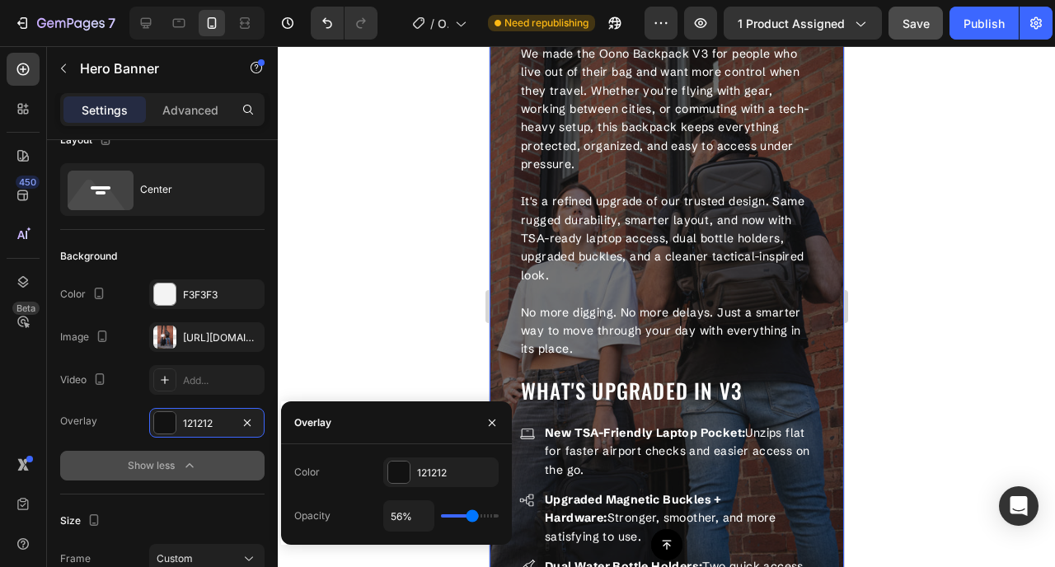
type input "54%"
type input "54"
type input "53%"
type input "53"
type input "52%"
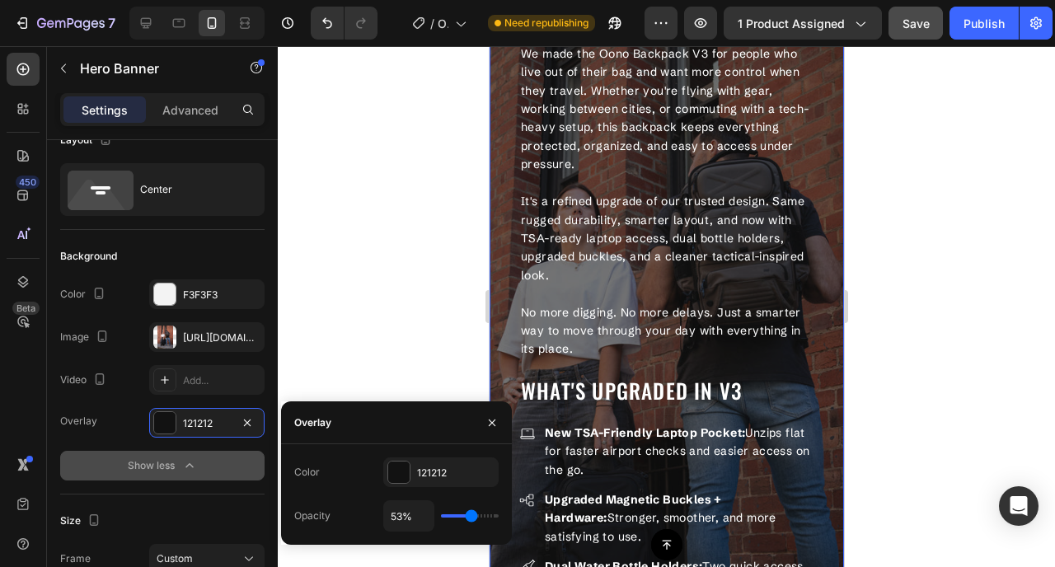
type input "52"
type input "51%"
type input "51"
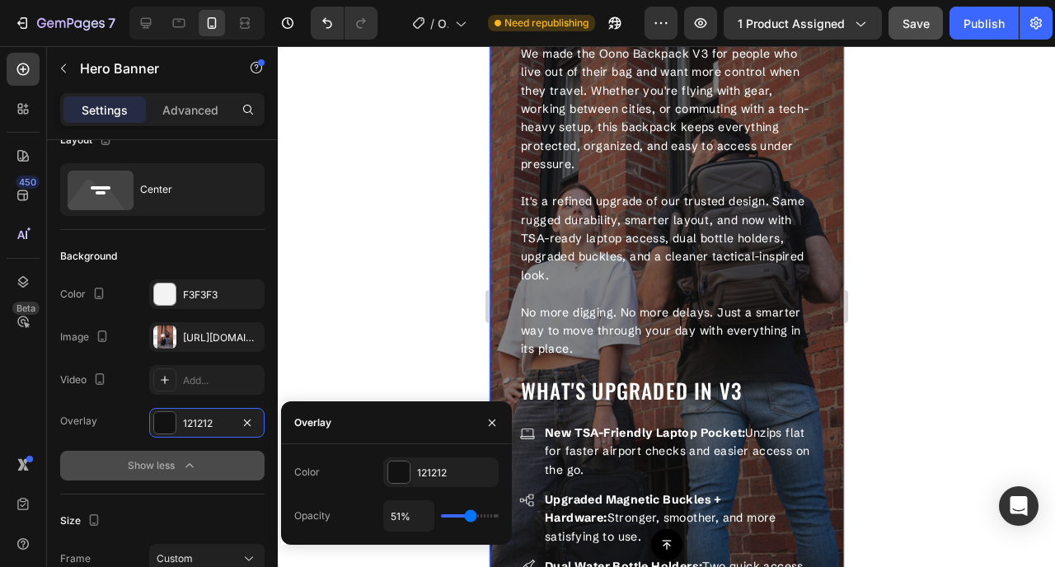
type input "50%"
type input "50"
type input "49%"
type input "49"
type input "48%"
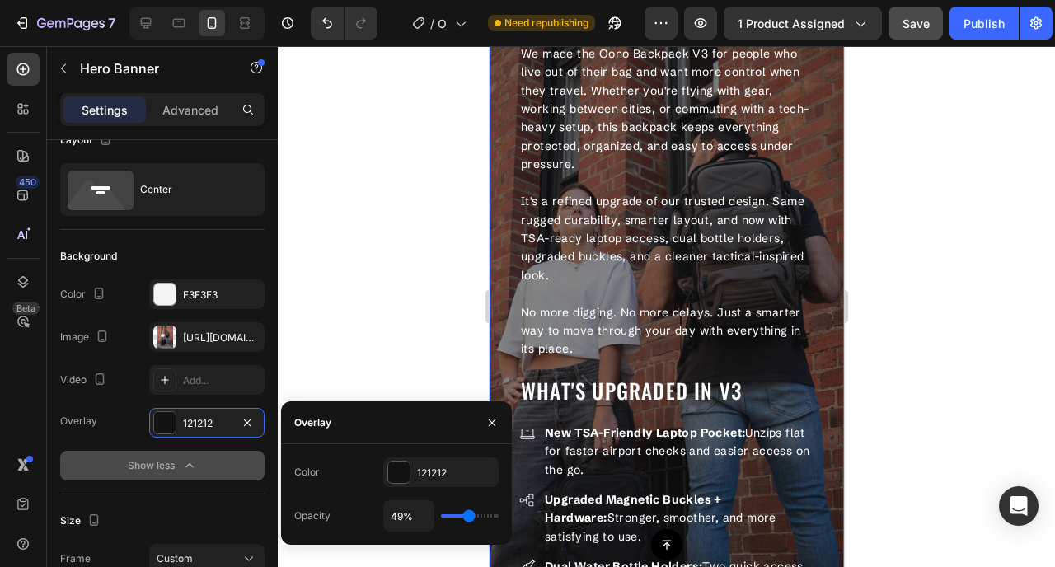
type input "48"
type input "47%"
type input "47"
type input "46%"
type input "46"
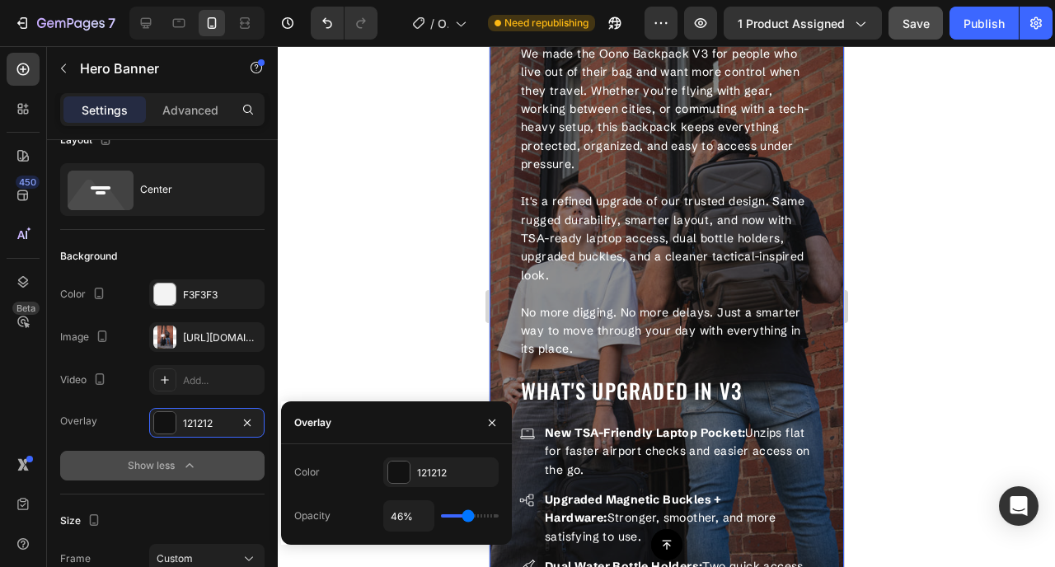
type input "47%"
type input "47"
type input "48%"
type input "48"
type input "49%"
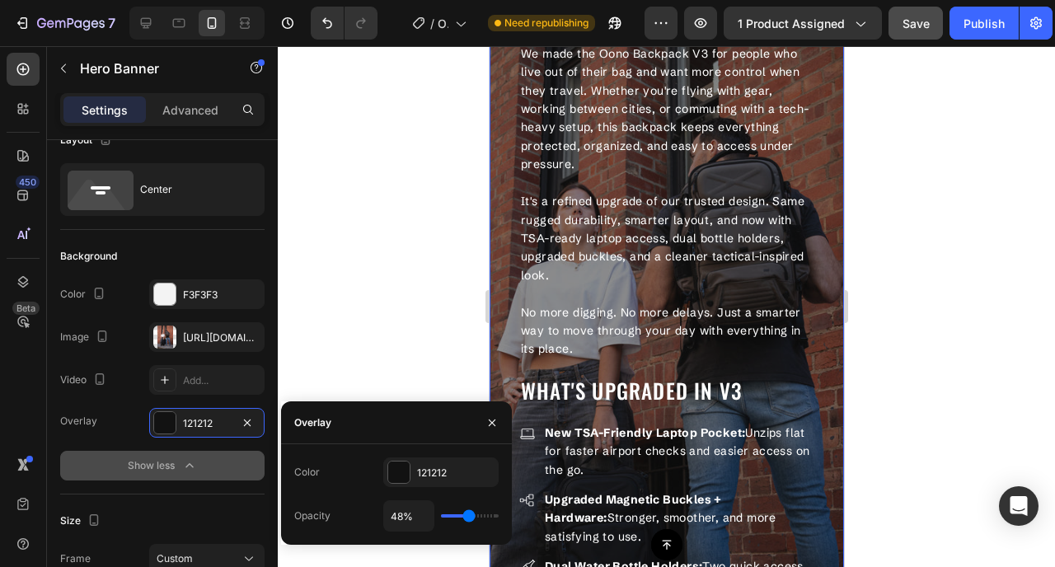
type input "49"
type input "50%"
type input "50"
type input "51%"
type input "51"
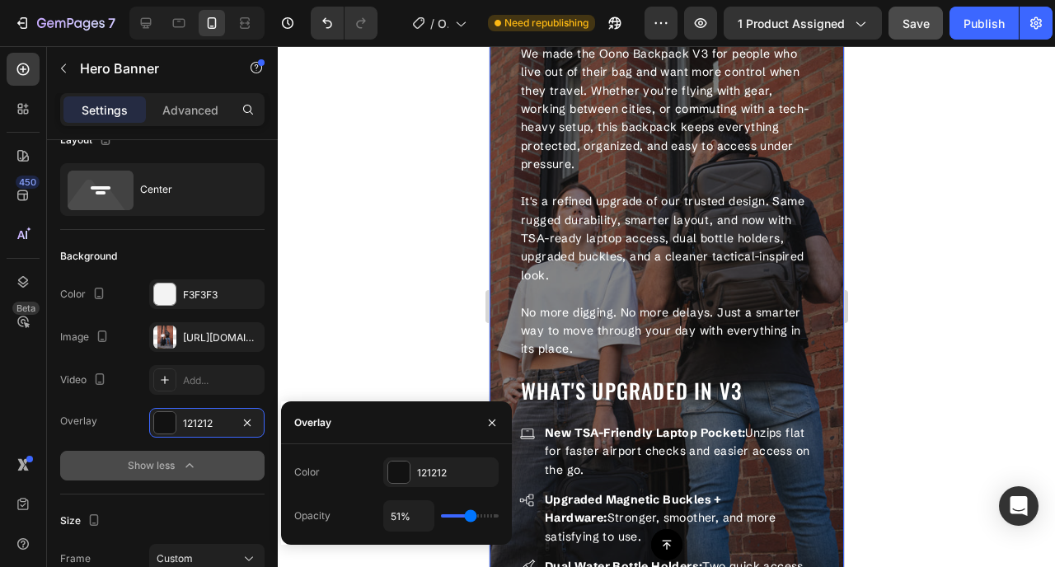
type input "50%"
type input "50"
click at [470, 518] on input "range" at bounding box center [470, 515] width 58 height 3
click at [168, 27] on div at bounding box center [179, 23] width 26 height 26
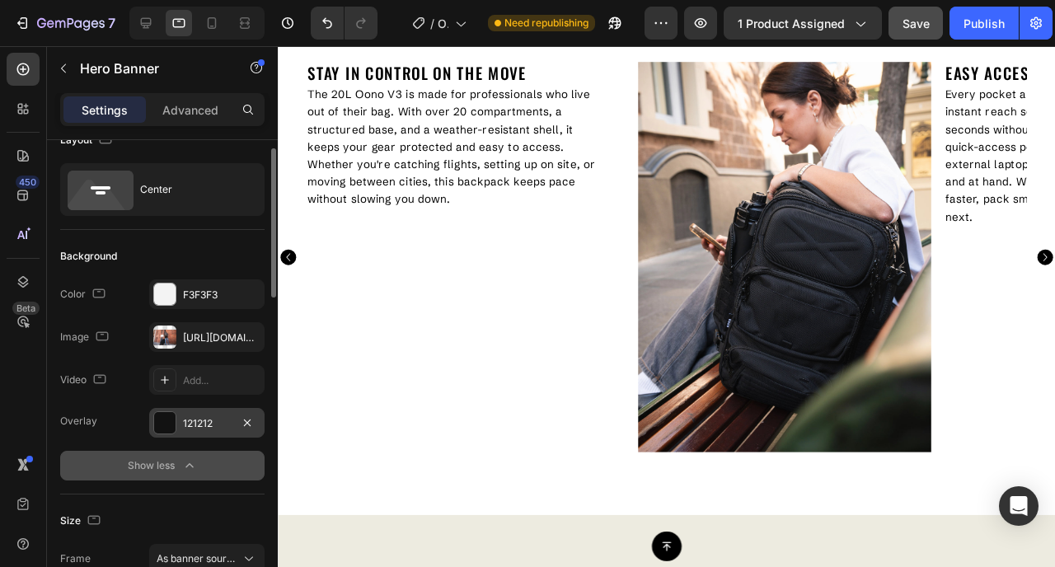
click at [194, 424] on div "121212" at bounding box center [207, 423] width 48 height 15
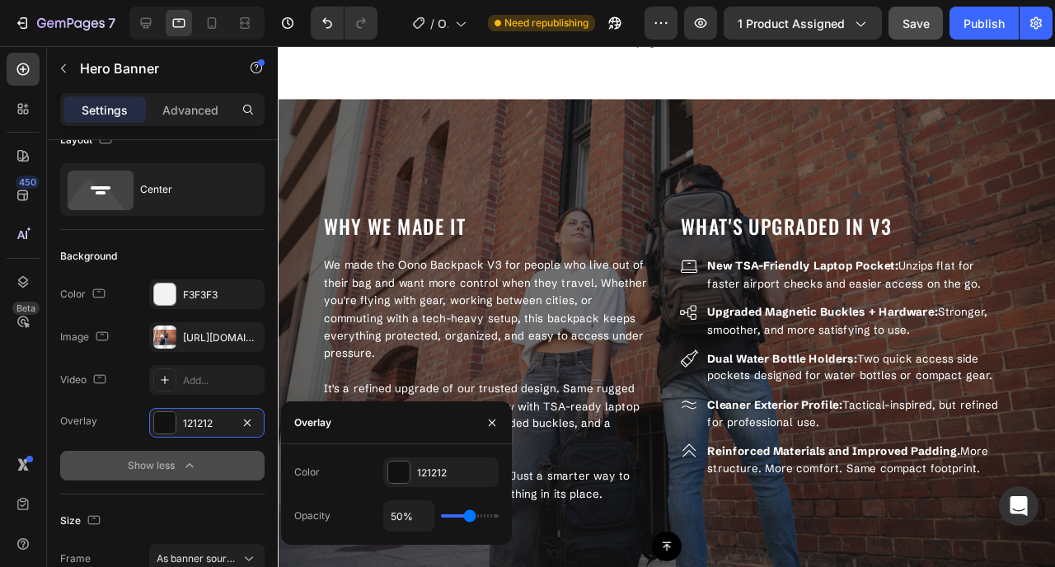
scroll to position [1664, 0]
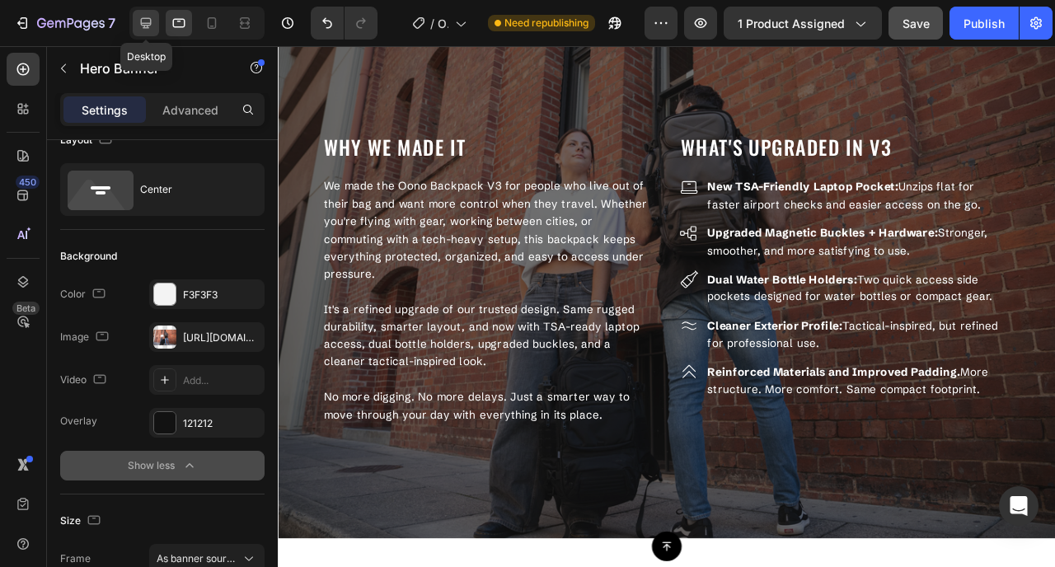
click at [145, 31] on div at bounding box center [146, 23] width 26 height 26
type input "1200"
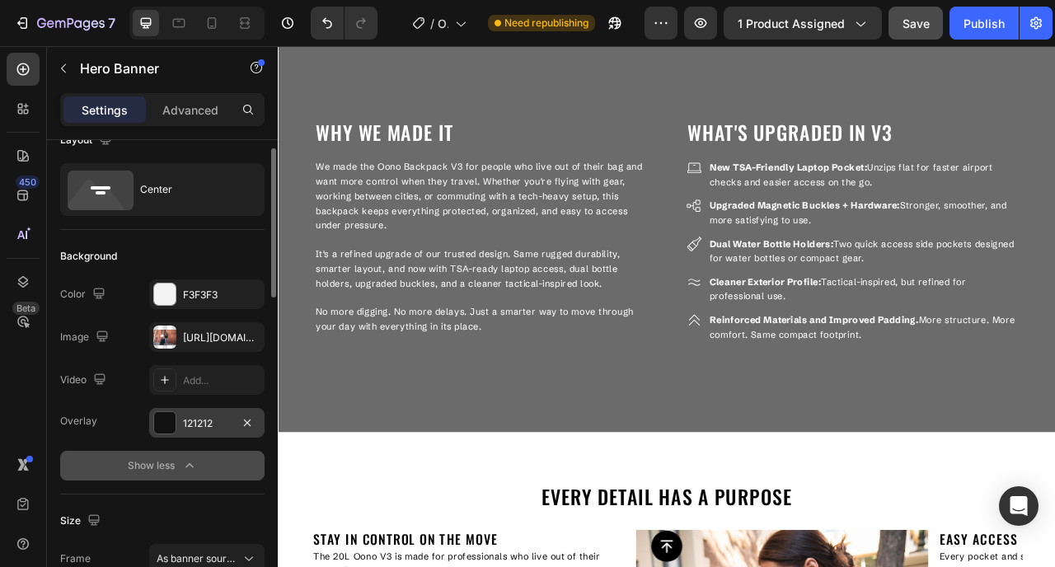
click at [209, 424] on div "121212" at bounding box center [207, 423] width 48 height 15
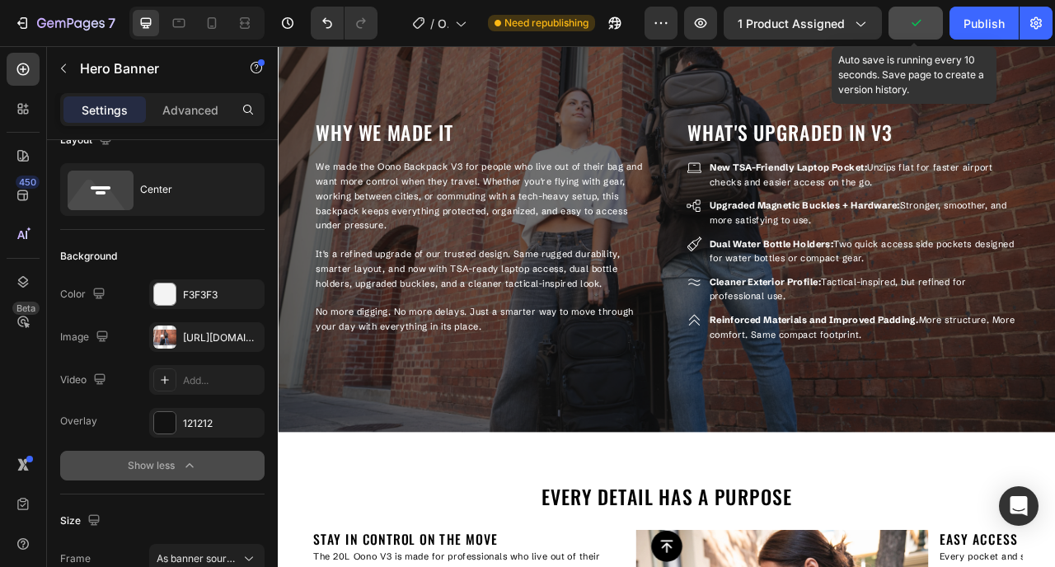
click at [918, 15] on icon "button" at bounding box center [915, 23] width 16 height 16
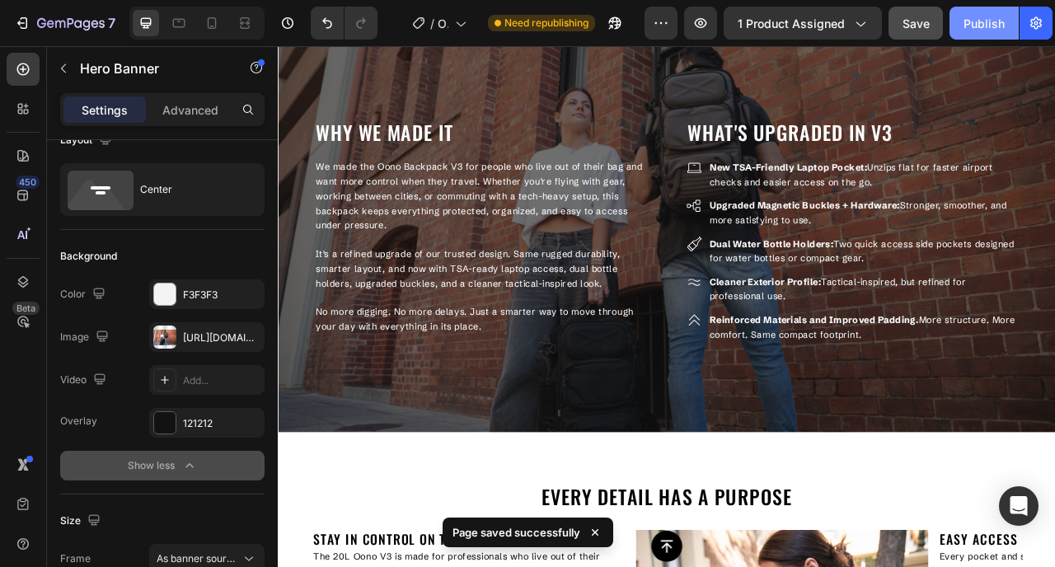
click at [970, 17] on div "Publish" at bounding box center [984, 23] width 41 height 17
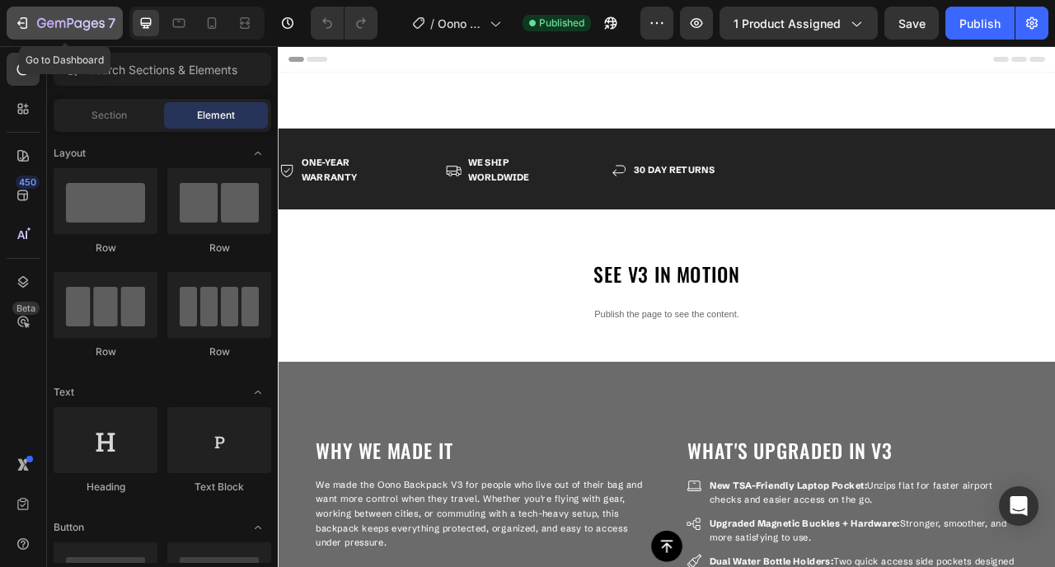
click at [29, 23] on icon "button" at bounding box center [22, 23] width 16 height 16
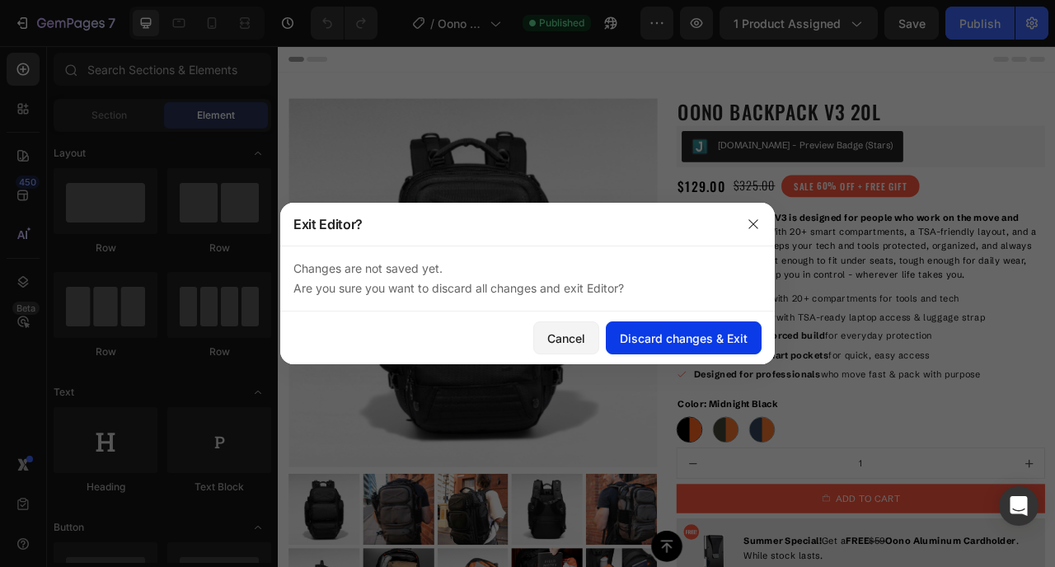
click at [628, 342] on div "Discard changes & Exit" at bounding box center [684, 338] width 128 height 17
